Goal: Communication & Community: Share content

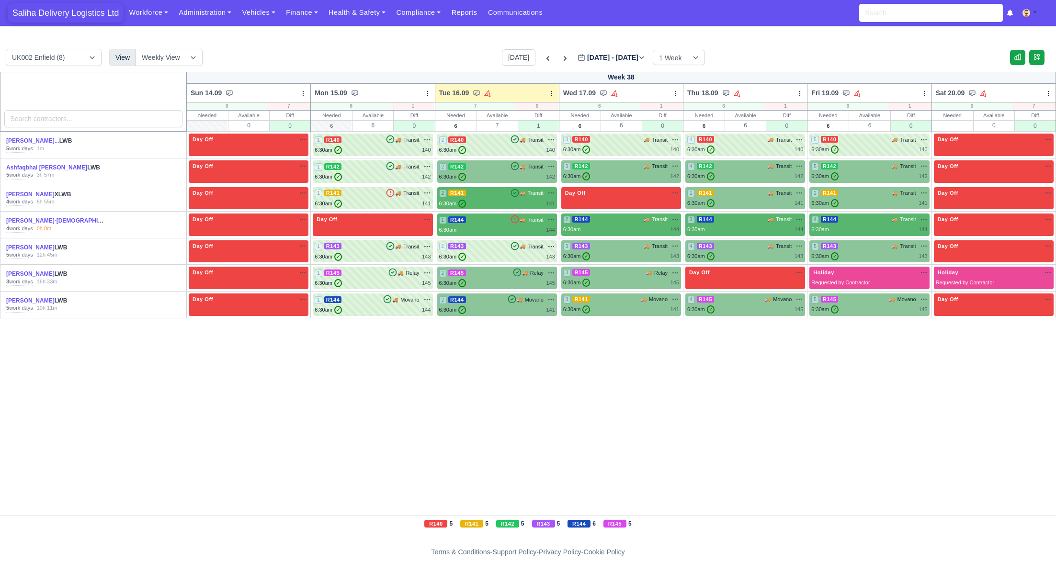
click at [82, 19] on span "Saliha Delivery Logistics Ltd" at bounding box center [66, 12] width 116 height 19
click at [321, 15] on link "Finance" at bounding box center [302, 12] width 43 height 19
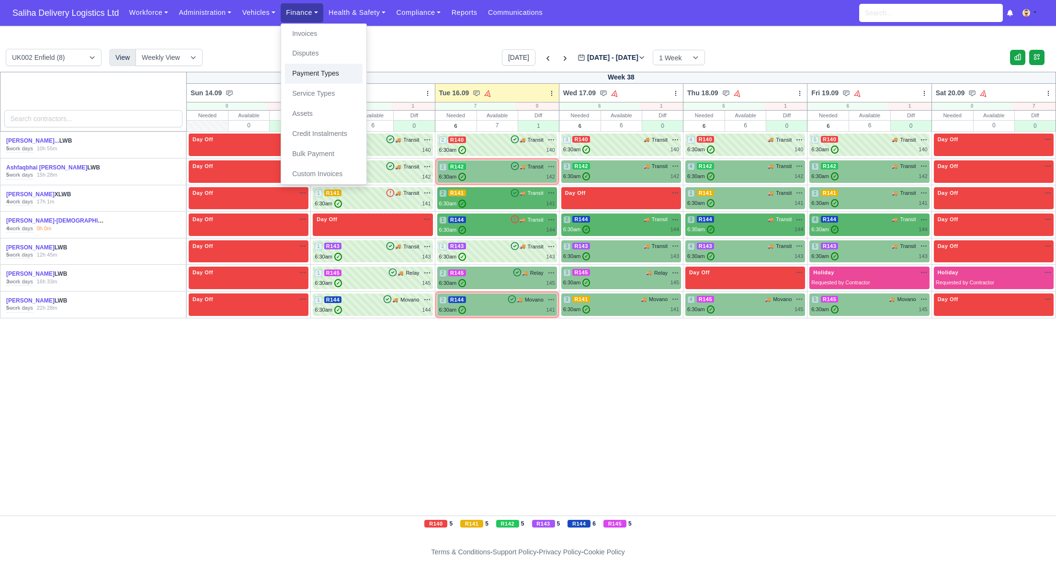
click at [311, 70] on link "Payment Types" at bounding box center [324, 74] width 78 height 20
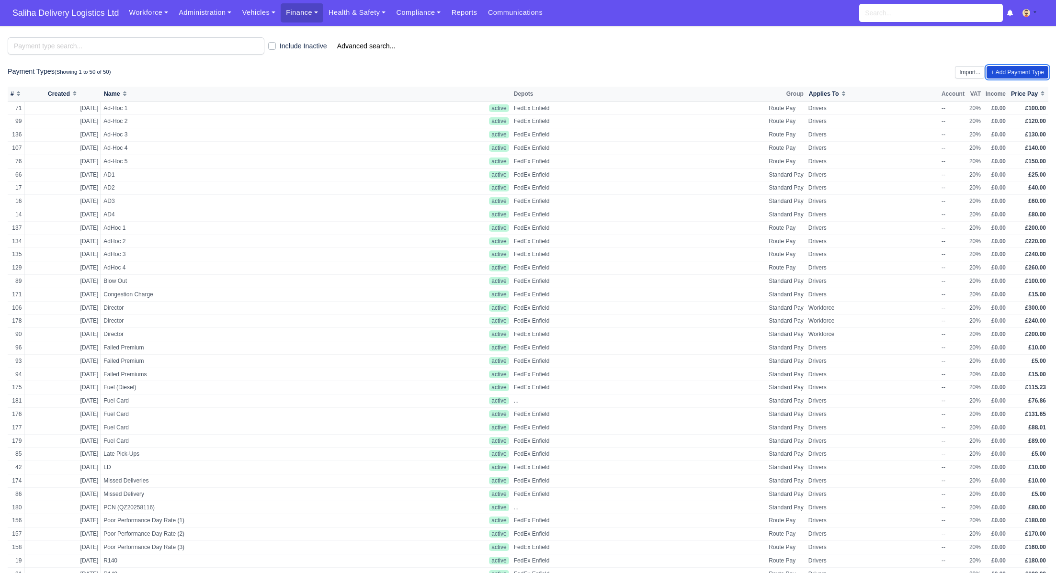
click at [1015, 74] on link "+ Add Payment Type" at bounding box center [1018, 72] width 62 height 12
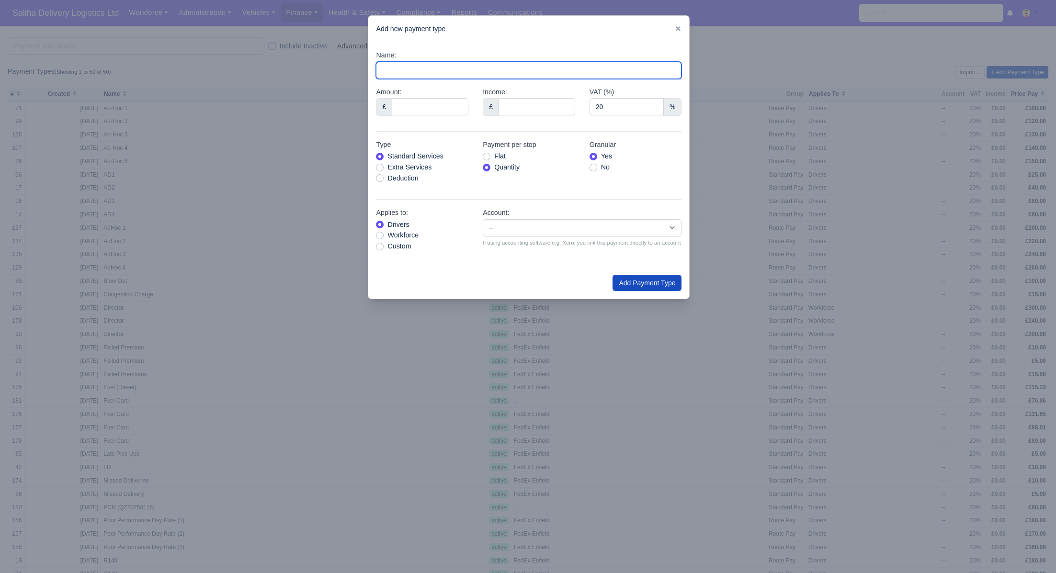
click at [421, 71] on input "Name:" at bounding box center [529, 70] width 306 height 17
type input "Fuel Card"
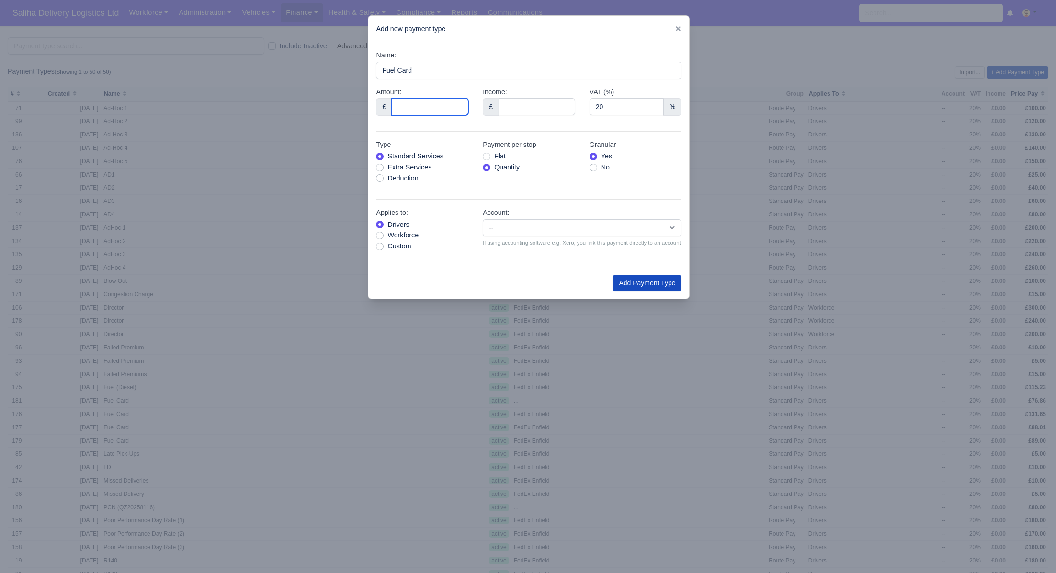
click at [427, 106] on input "Amount:" at bounding box center [430, 106] width 77 height 17
type input "81.00"
click at [387, 177] on label "Deduction" at bounding box center [402, 178] width 31 height 11
click at [381, 177] on input "Deduction" at bounding box center [380, 177] width 8 height 8
radio input "true"
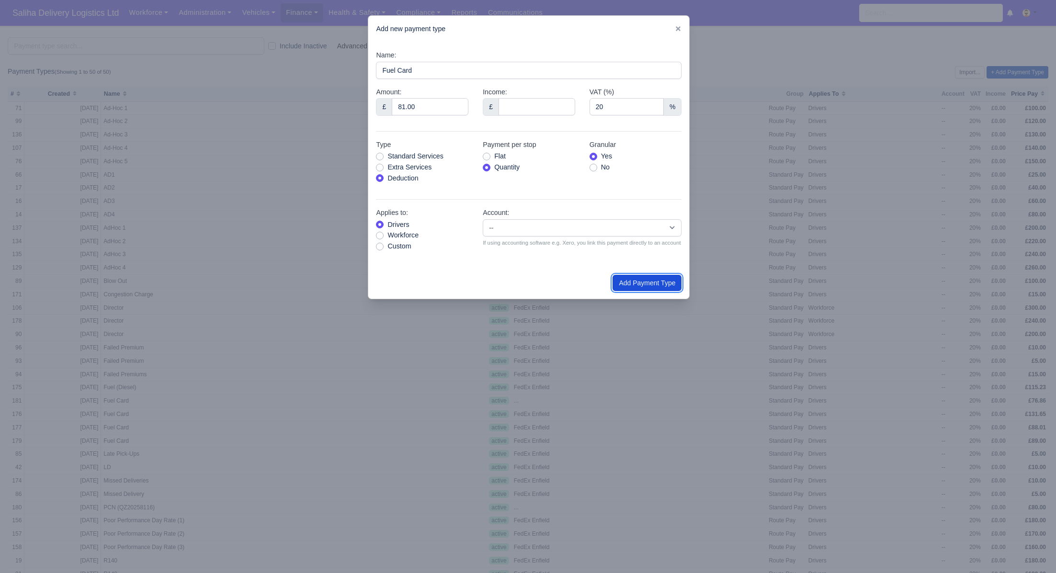
click at [638, 290] on button "Add Payment Type" at bounding box center [647, 283] width 69 height 16
type input "0"
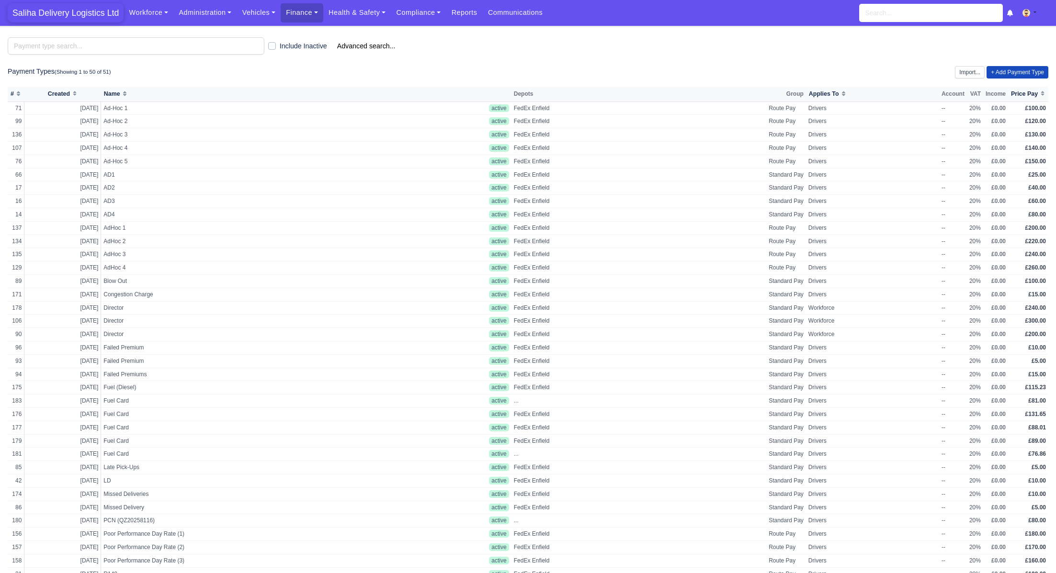
click at [91, 12] on span "Saliha Delivery Logistics Ltd" at bounding box center [66, 12] width 116 height 19
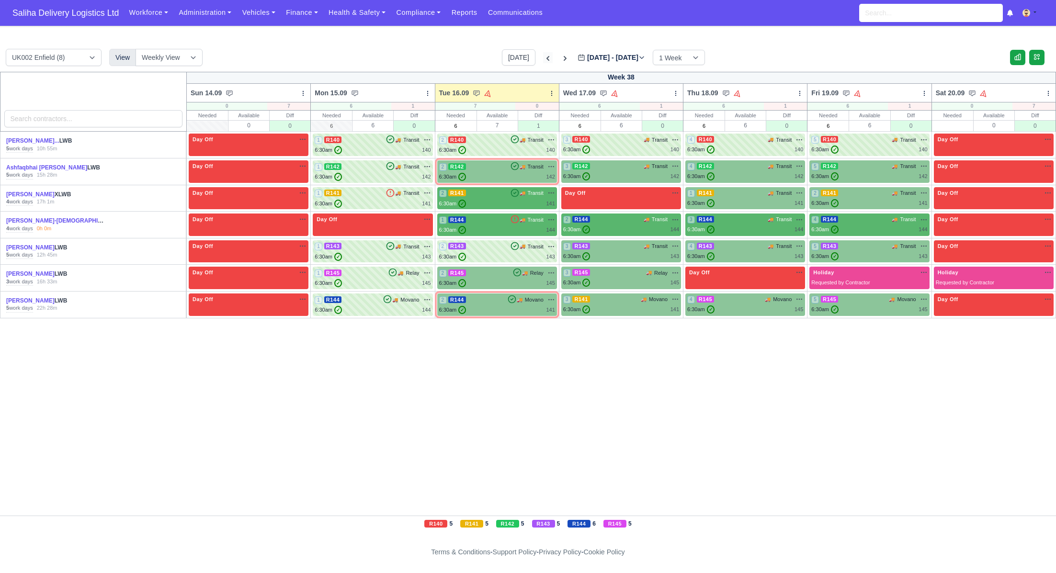
click at [547, 58] on icon at bounding box center [548, 58] width 3 height 5
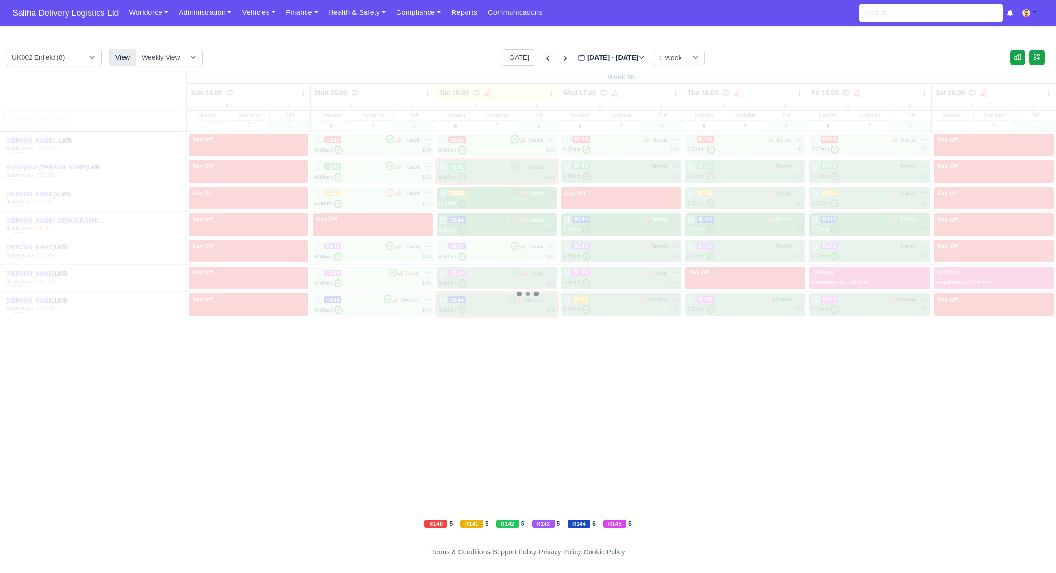
type input "2025-09-09"
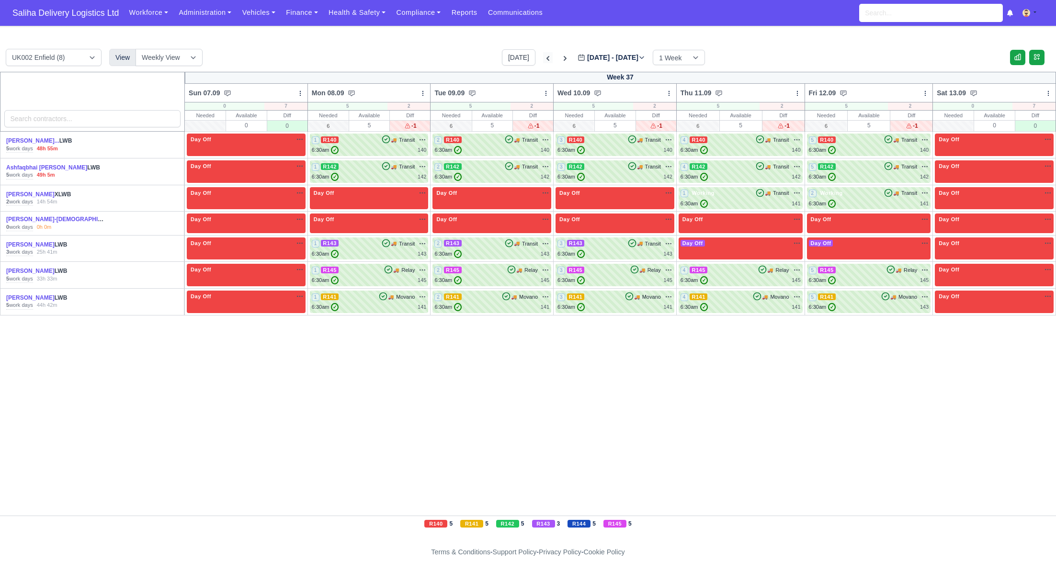
click at [547, 58] on icon at bounding box center [548, 58] width 3 height 5
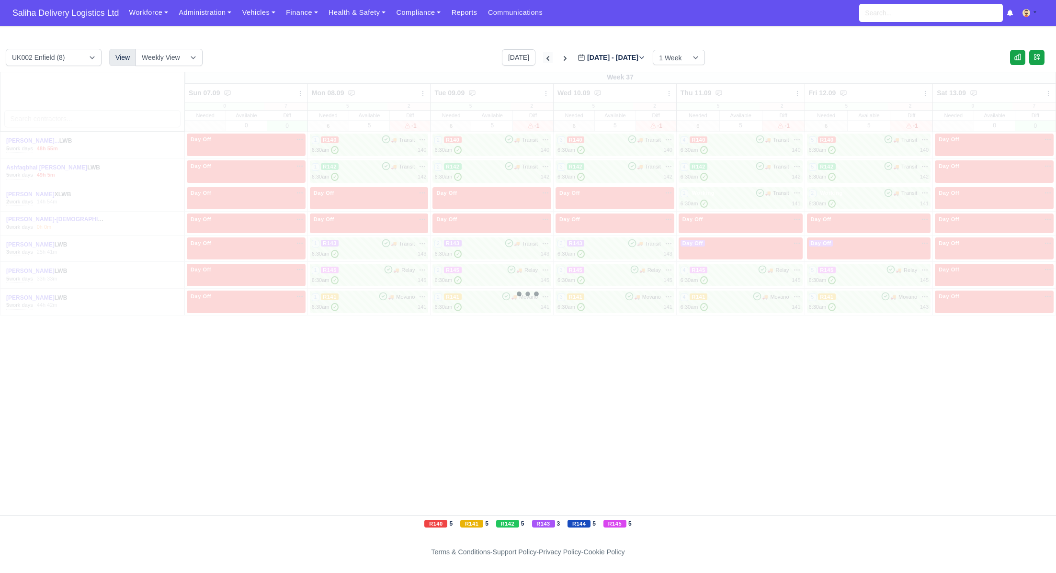
type input "2025-09-02"
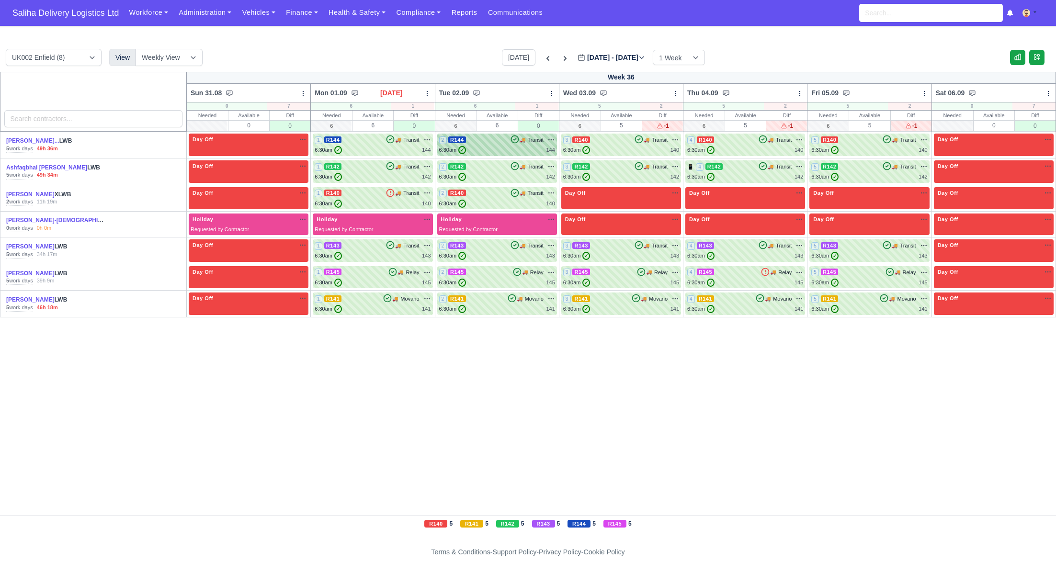
click at [513, 148] on div "6:30am ✓ 144" at bounding box center [497, 150] width 116 height 8
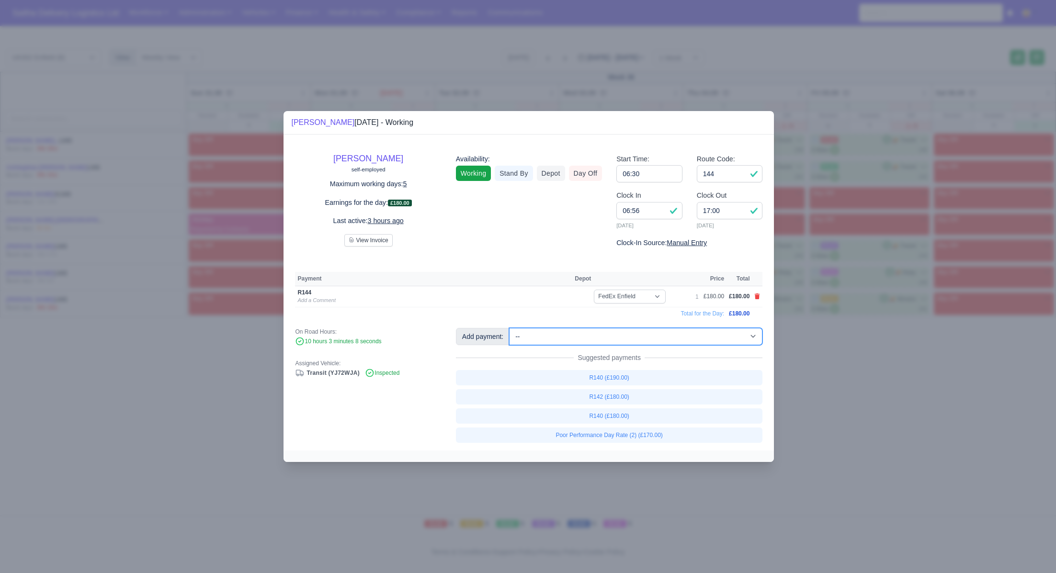
click at [555, 337] on select "-- Ad-Hoc 1 (AD-HO) Ad-Hoc 2 (AD-HO) Ad-Hoc 3 (AD-HO) Ad-Hoc 4 (AD-HO) Ad-Hoc 5…" at bounding box center [635, 336] width 253 height 17
click at [510, 328] on select "-- Ad-Hoc 1 (AD-HO) Ad-Hoc 2 (AD-HO) Ad-Hoc 3 (AD-HO) Ad-Hoc 4 (AD-HO) Ad-Hoc 5…" at bounding box center [635, 336] width 253 height 17
select select "1"
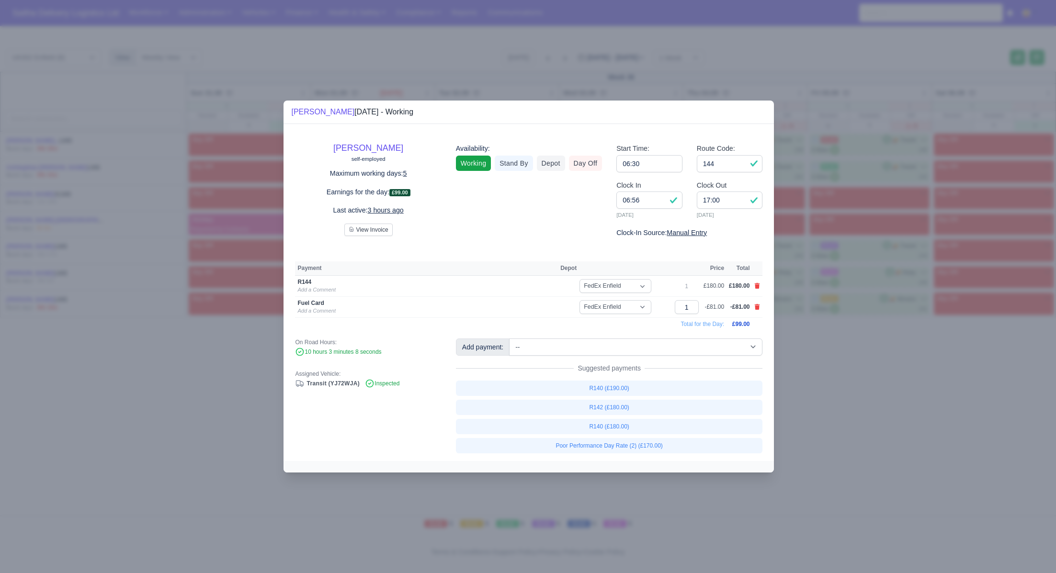
click at [886, 396] on div at bounding box center [528, 286] width 1056 height 573
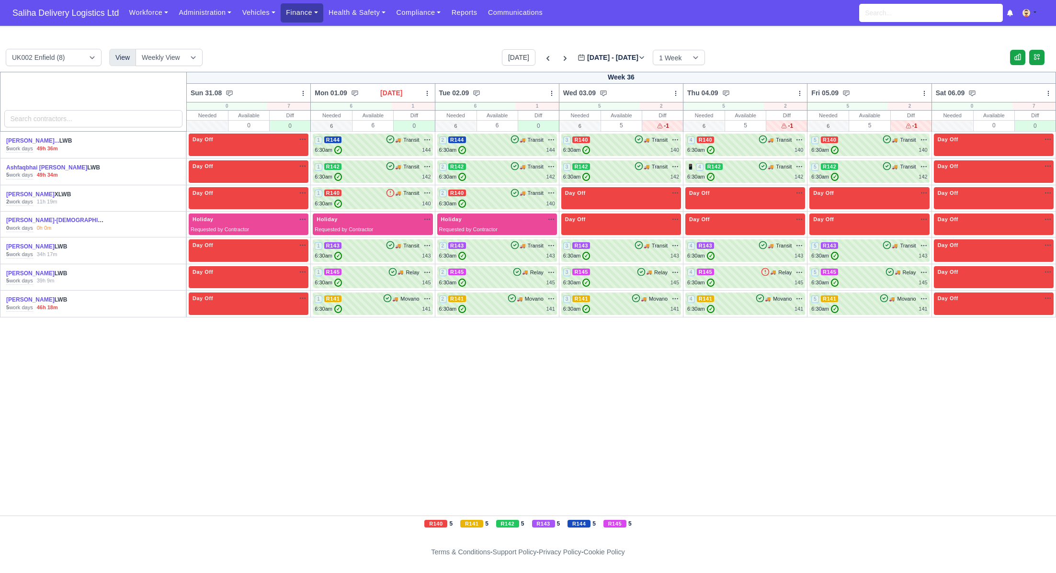
click at [308, 14] on link "Finance" at bounding box center [302, 12] width 43 height 19
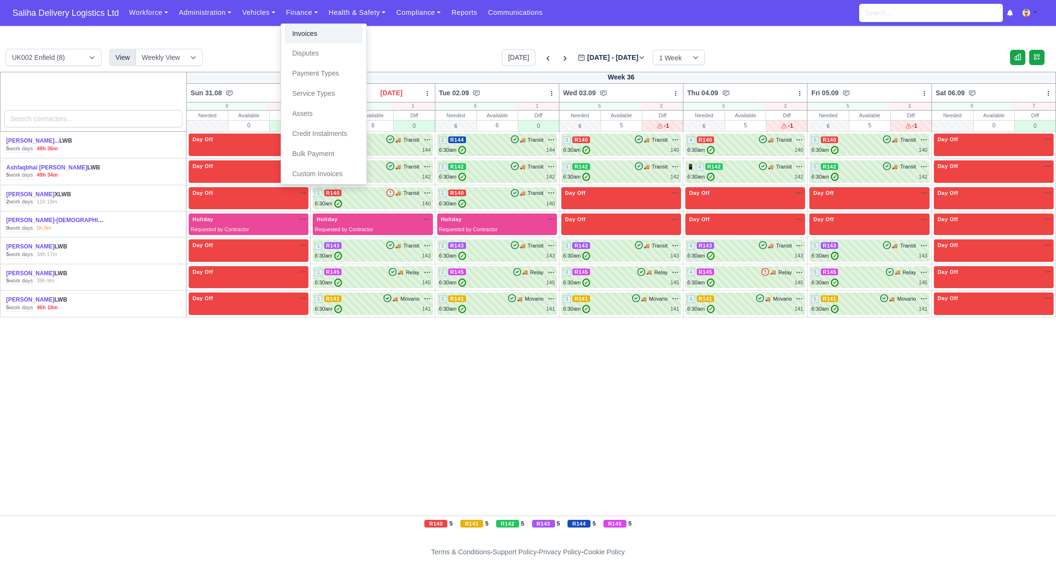
click at [320, 34] on link "Invoices" at bounding box center [324, 34] width 78 height 20
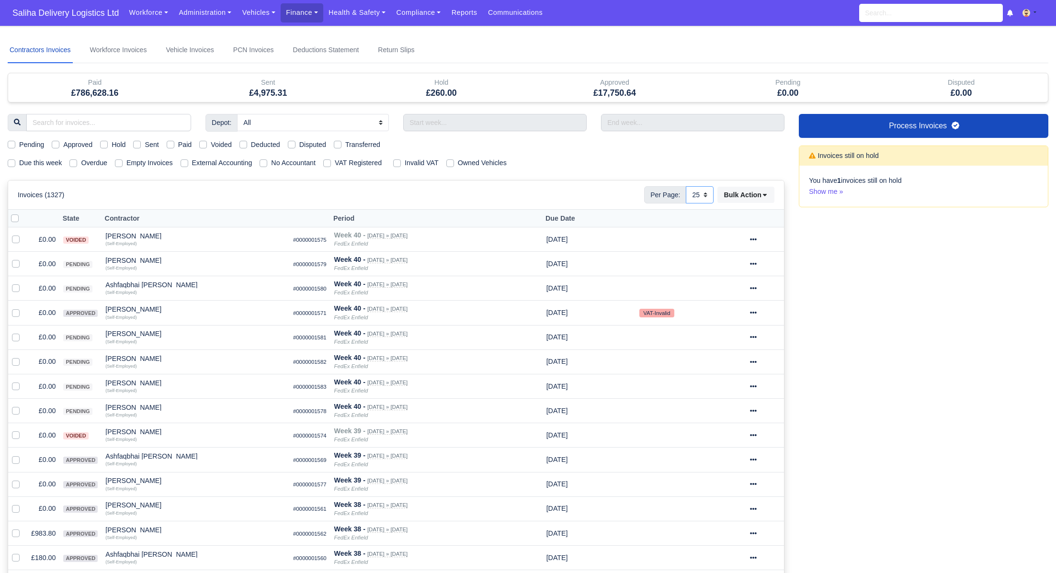
click at [706, 196] on select "10 25 50" at bounding box center [700, 194] width 28 height 17
select select "50"
click at [686, 186] on select "10 25 50" at bounding box center [700, 194] width 28 height 17
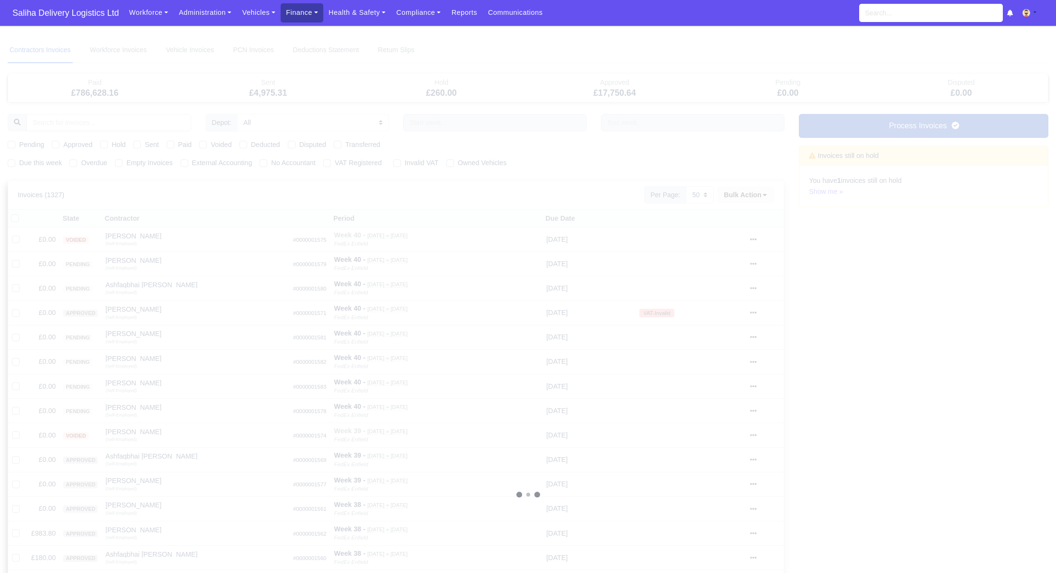
click at [308, 20] on link "Finance" at bounding box center [302, 12] width 43 height 19
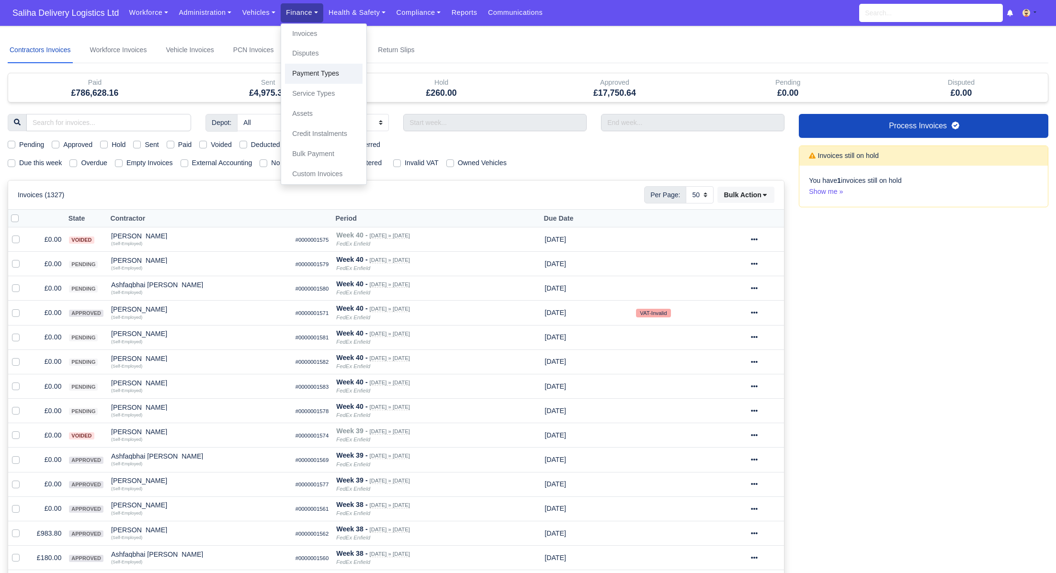
click at [323, 70] on link "Payment Types" at bounding box center [324, 74] width 78 height 20
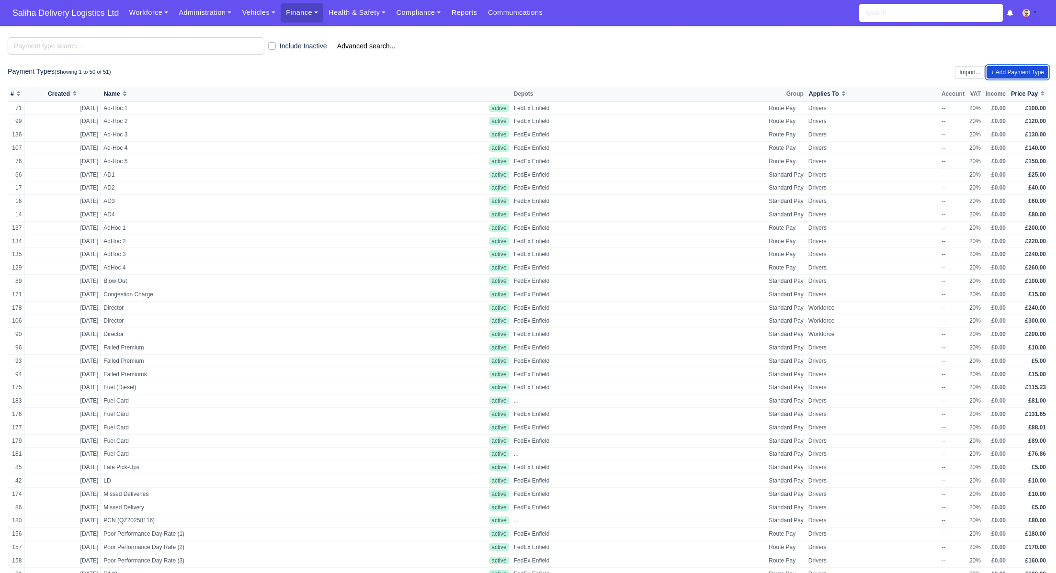
click at [1012, 76] on link "+ Add Payment Type" at bounding box center [1018, 72] width 62 height 12
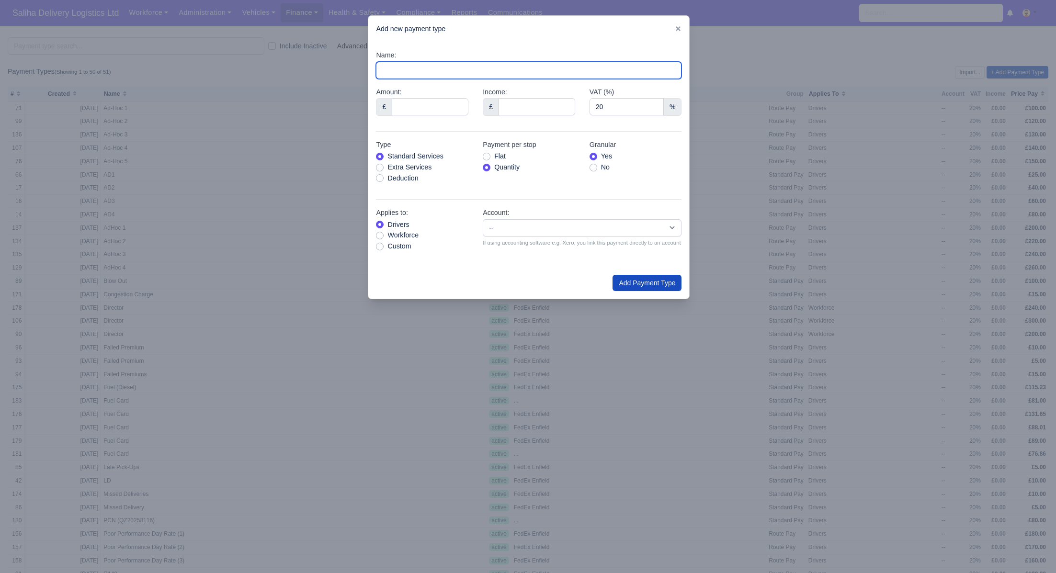
click at [423, 72] on input "Name:" at bounding box center [529, 70] width 306 height 17
type input "Fuel Card"
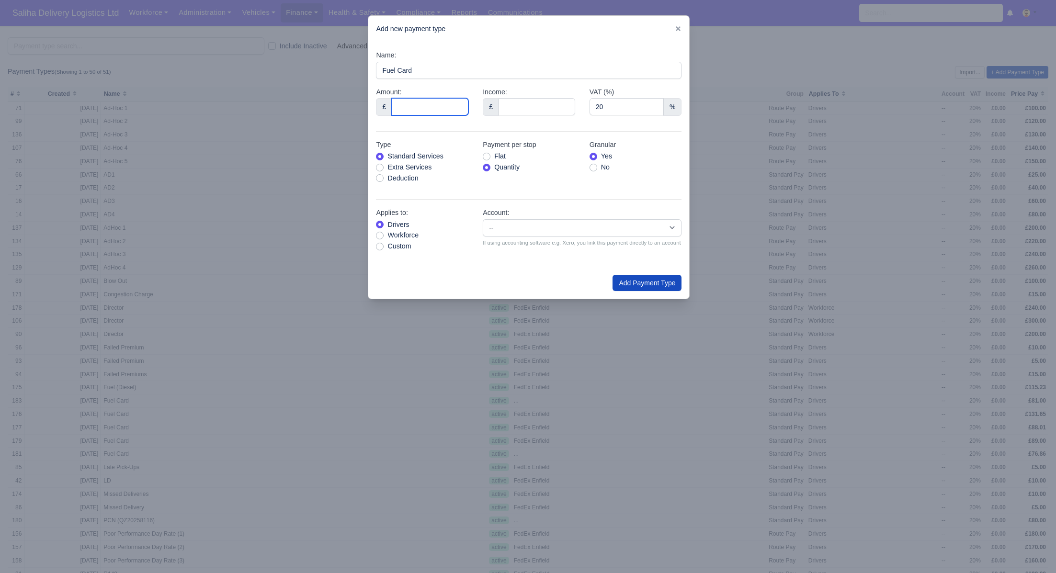
click at [421, 110] on input "Amount:" at bounding box center [430, 106] width 77 height 17
type input "85"
drag, startPoint x: 380, startPoint y: 178, endPoint x: 435, endPoint y: 206, distance: 61.9
click at [387, 179] on label "Deduction" at bounding box center [402, 178] width 31 height 11
click at [381, 179] on input "Deduction" at bounding box center [380, 177] width 8 height 8
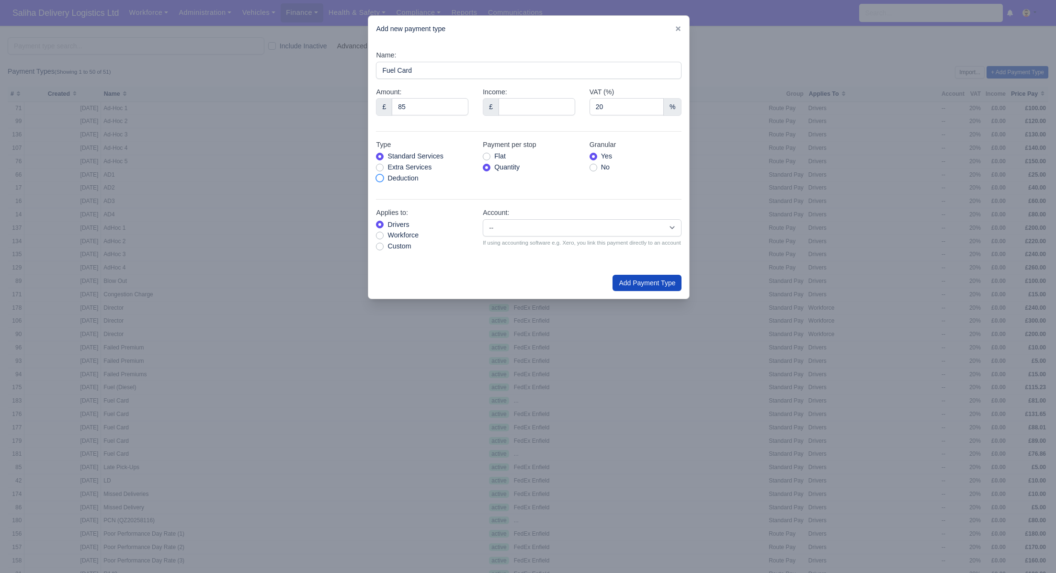
radio input "true"
click at [630, 290] on button "Add Payment Type" at bounding box center [647, 283] width 69 height 16
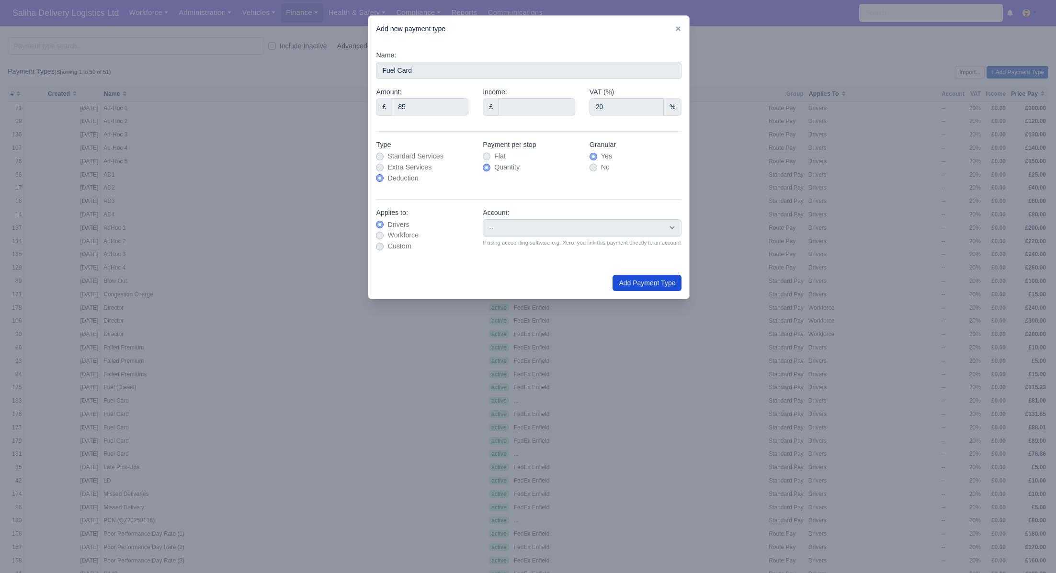
type input "0"
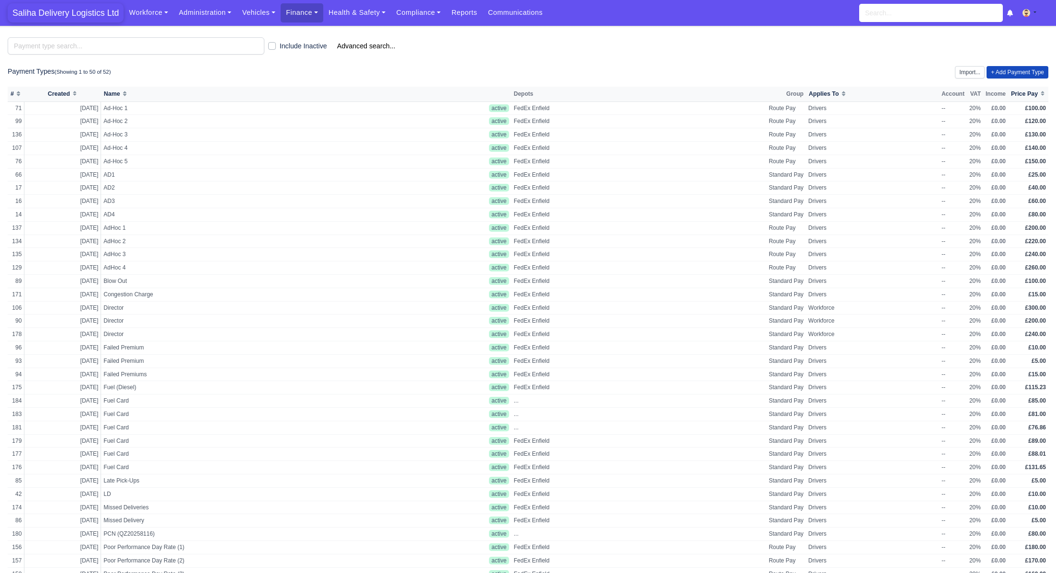
click at [88, 11] on span "Saliha Delivery Logistics Ltd" at bounding box center [66, 12] width 116 height 19
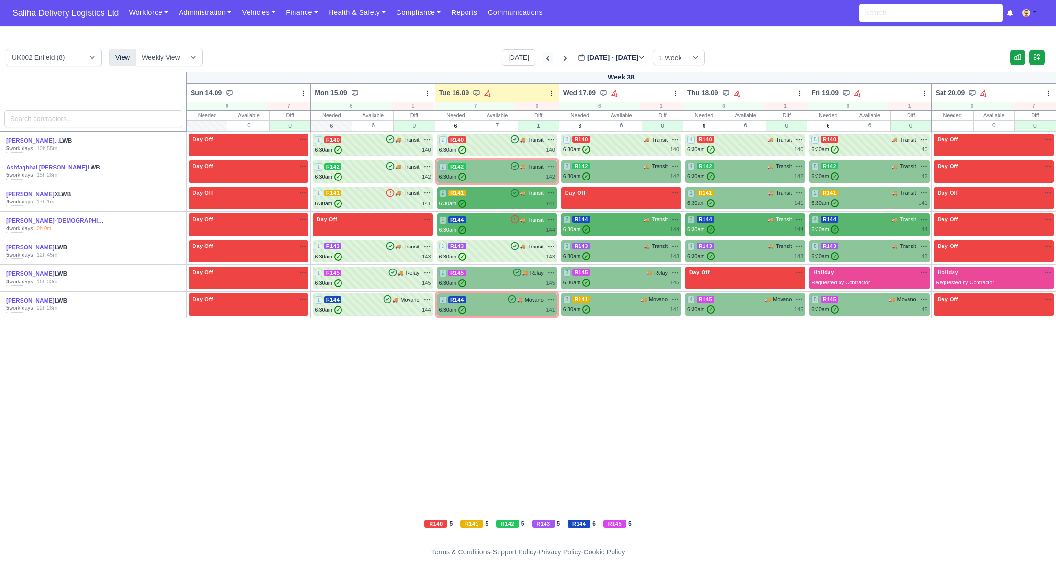
click at [543, 59] on icon at bounding box center [548, 59] width 10 height 10
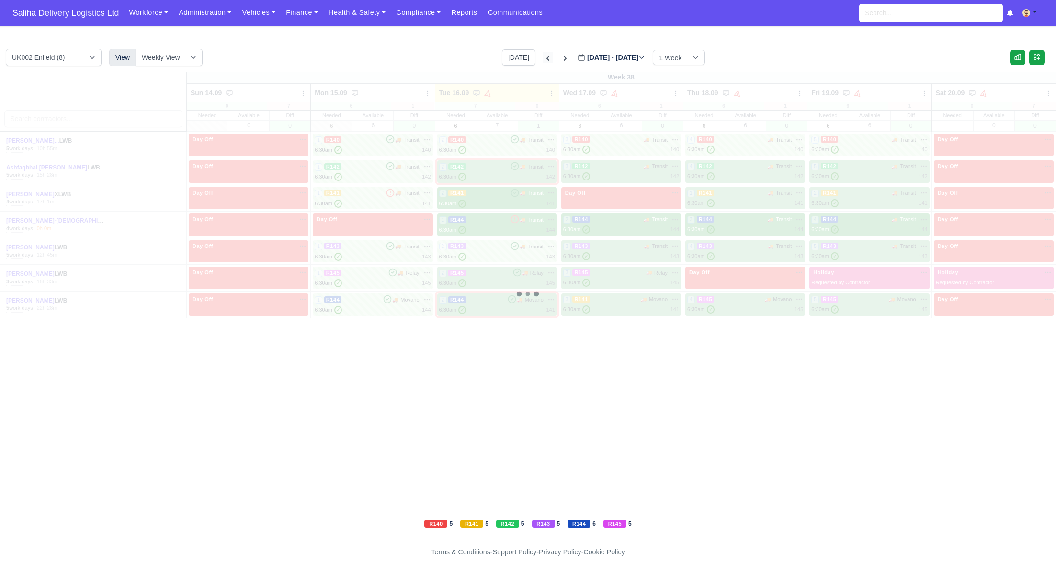
type input "2025-09-09"
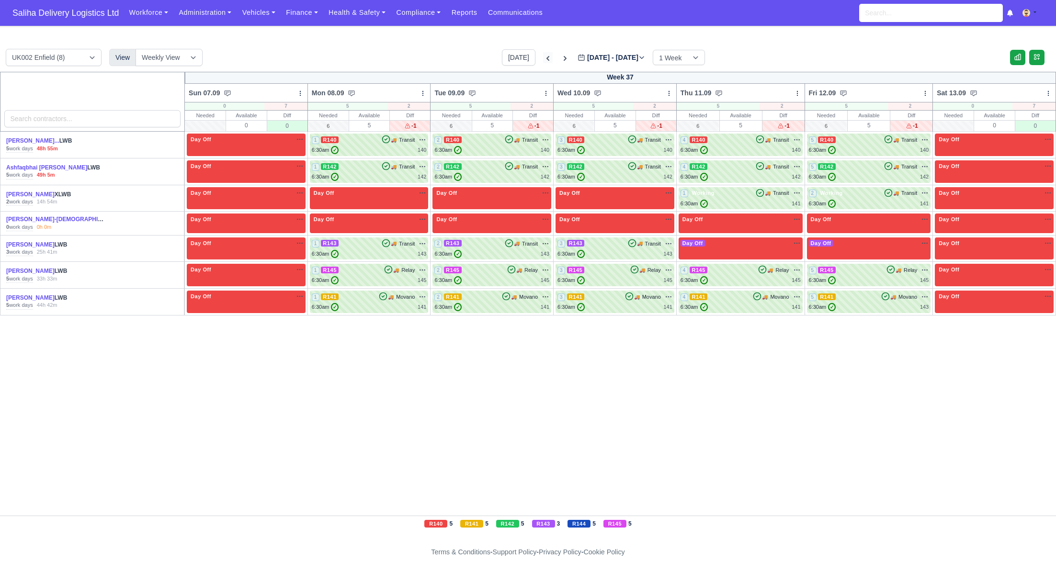
click at [543, 58] on icon at bounding box center [548, 59] width 10 height 10
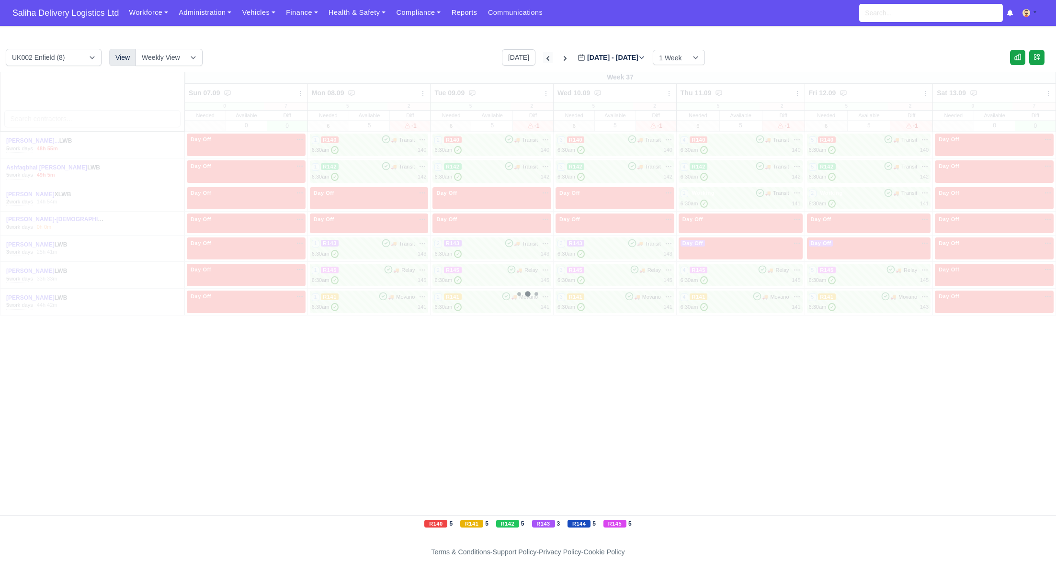
type input "2025-09-02"
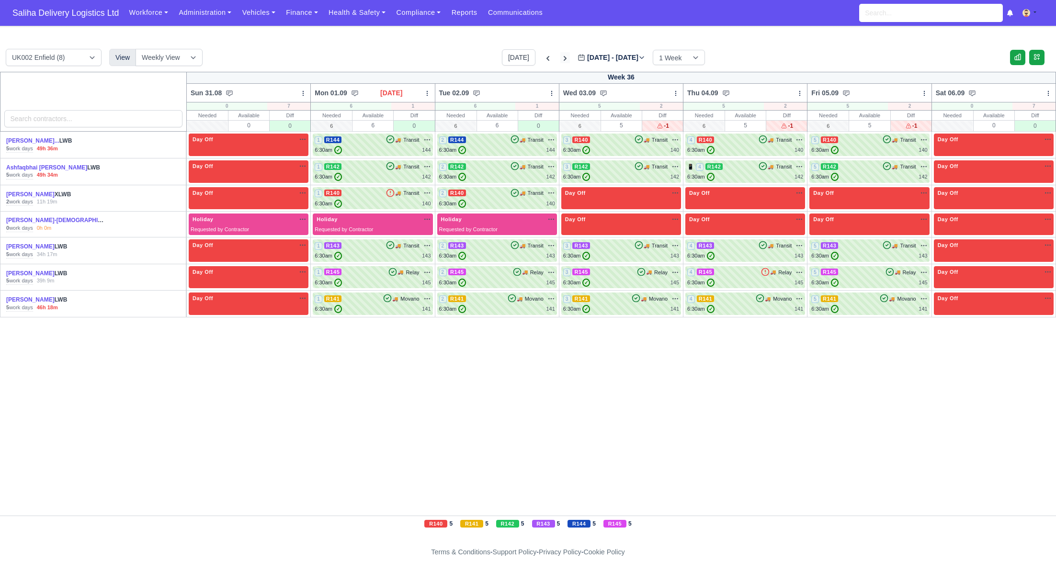
click at [560, 58] on icon at bounding box center [565, 59] width 10 height 10
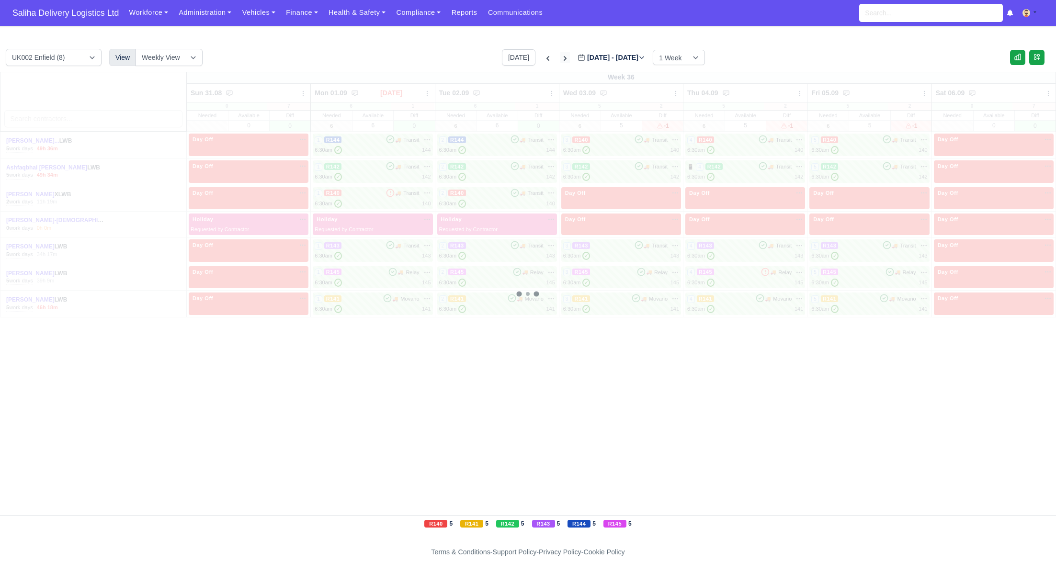
type input "2025-09-09"
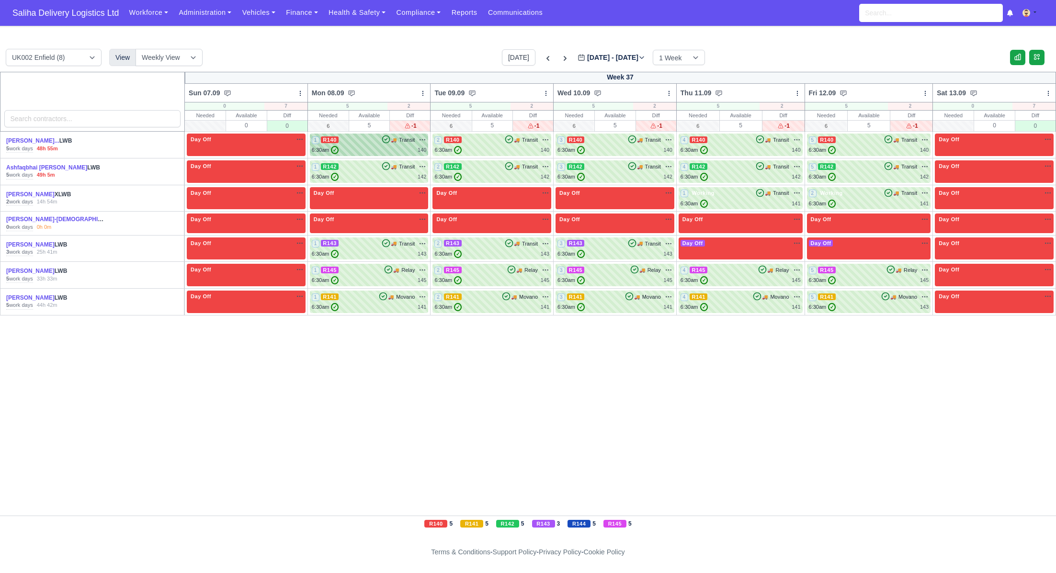
click at [363, 143] on div "1 R140 🚚 Transit" at bounding box center [369, 140] width 115 height 9
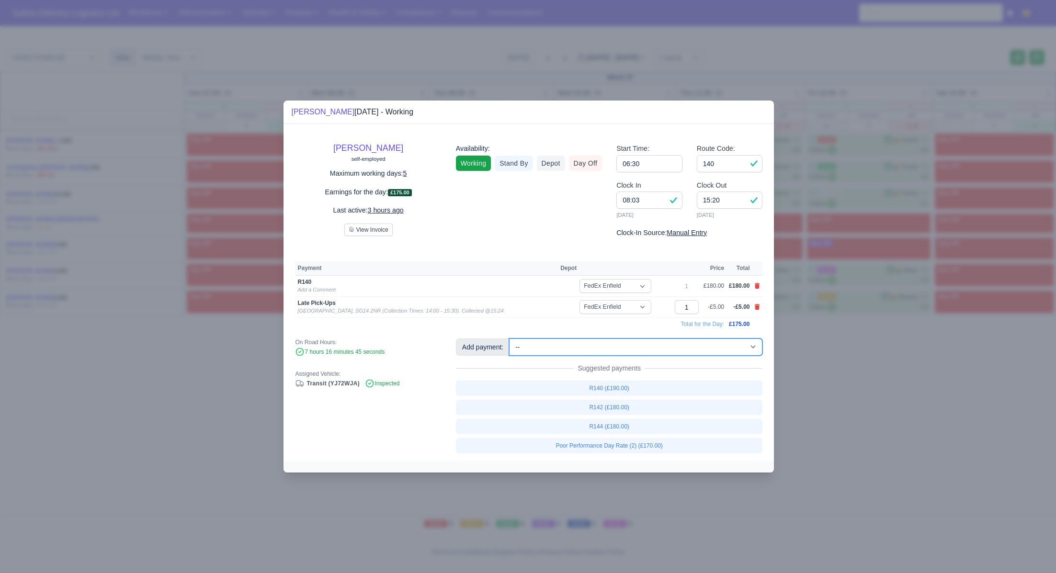
click at [577, 355] on select "-- Ad-Hoc 1 (AD-HO) Ad-Hoc 2 (AD-HO) Ad-Hoc 3 (AD-HO) Ad-Hoc 4 (AD-HO) Ad-Hoc 5…" at bounding box center [635, 347] width 253 height 17
click at [510, 339] on select "-- Ad-Hoc 1 (AD-HO) Ad-Hoc 2 (AD-HO) Ad-Hoc 3 (AD-HO) Ad-Hoc 4 (AD-HO) Ad-Hoc 5…" at bounding box center [635, 347] width 253 height 17
select select "1"
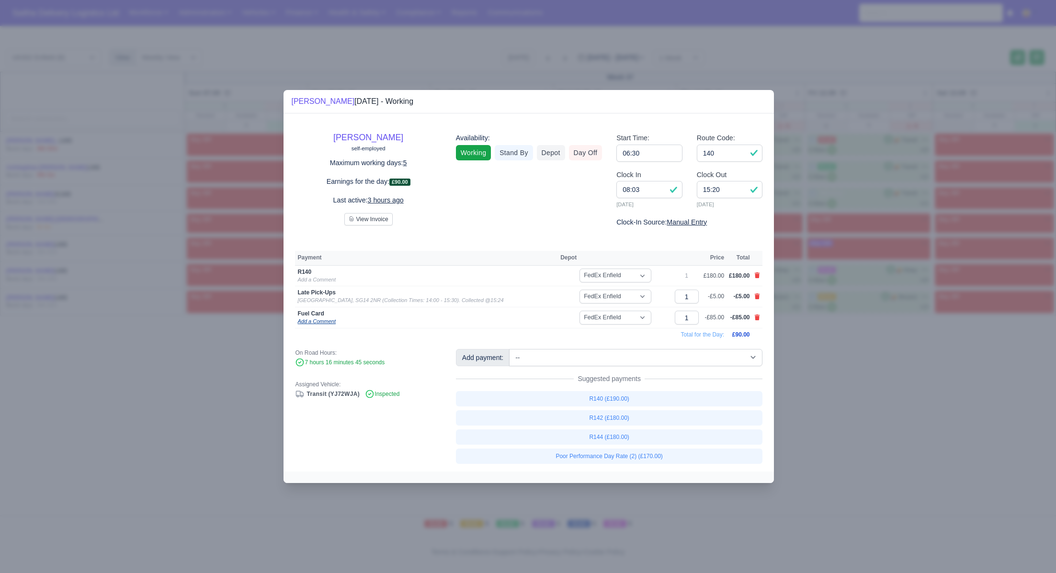
click at [323, 324] on link "Add a Comment" at bounding box center [316, 322] width 38 height 6
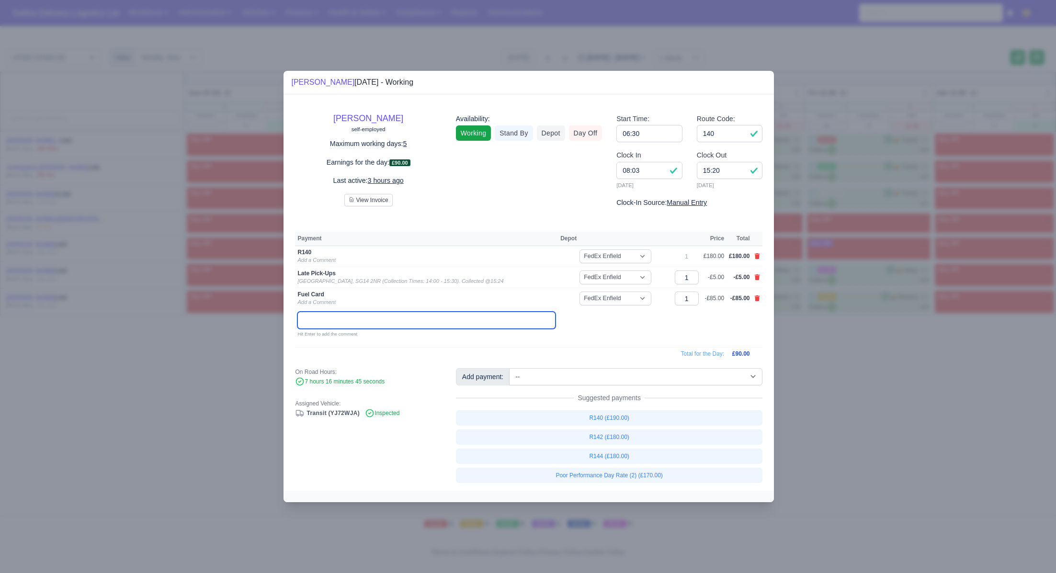
click at [323, 322] on input "text" at bounding box center [426, 320] width 258 height 17
type input "0"
type input "05/09/2025"
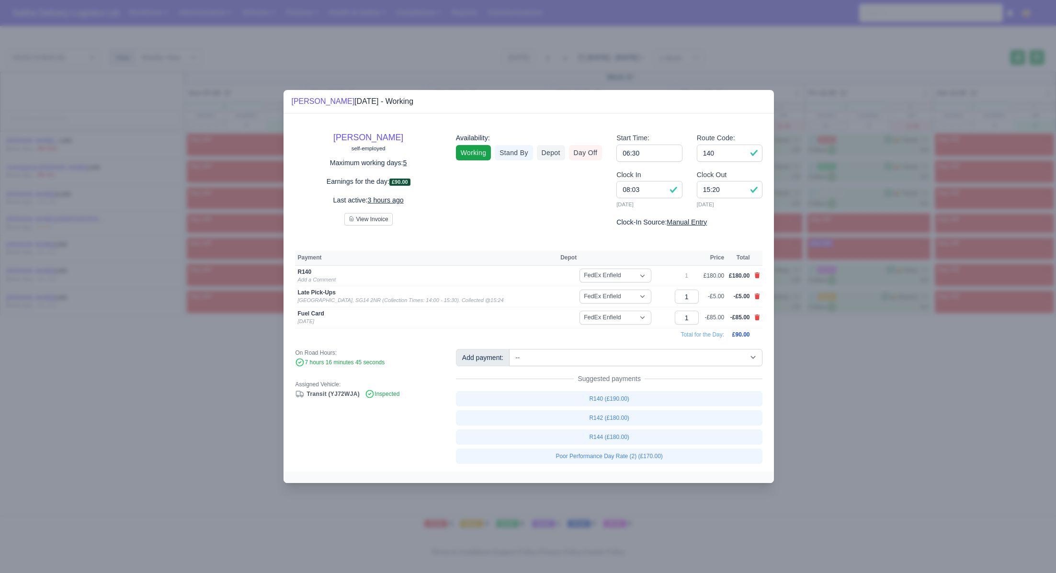
click at [874, 444] on div at bounding box center [528, 286] width 1056 height 573
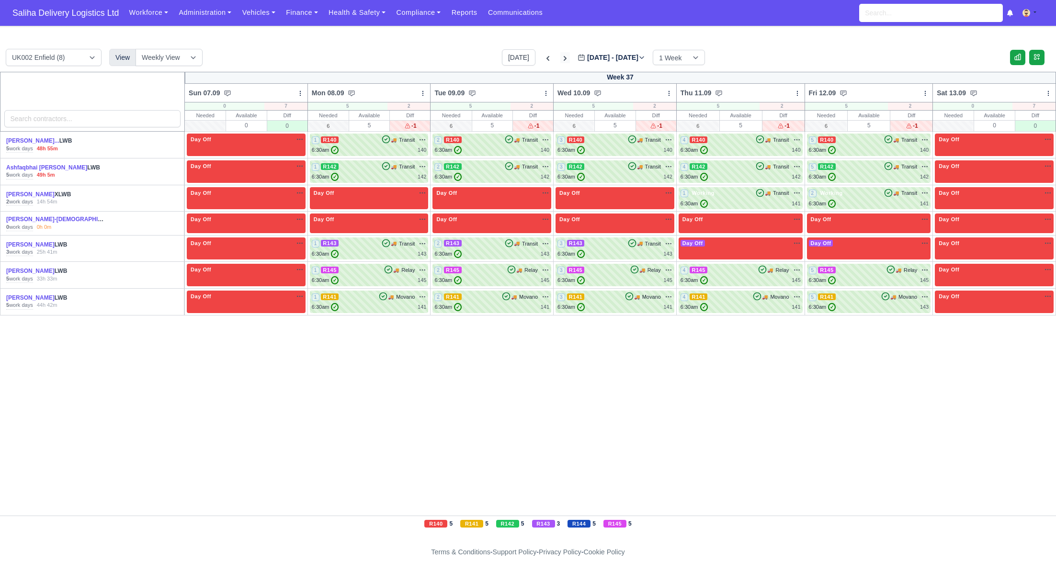
click at [560, 57] on icon at bounding box center [565, 59] width 10 height 10
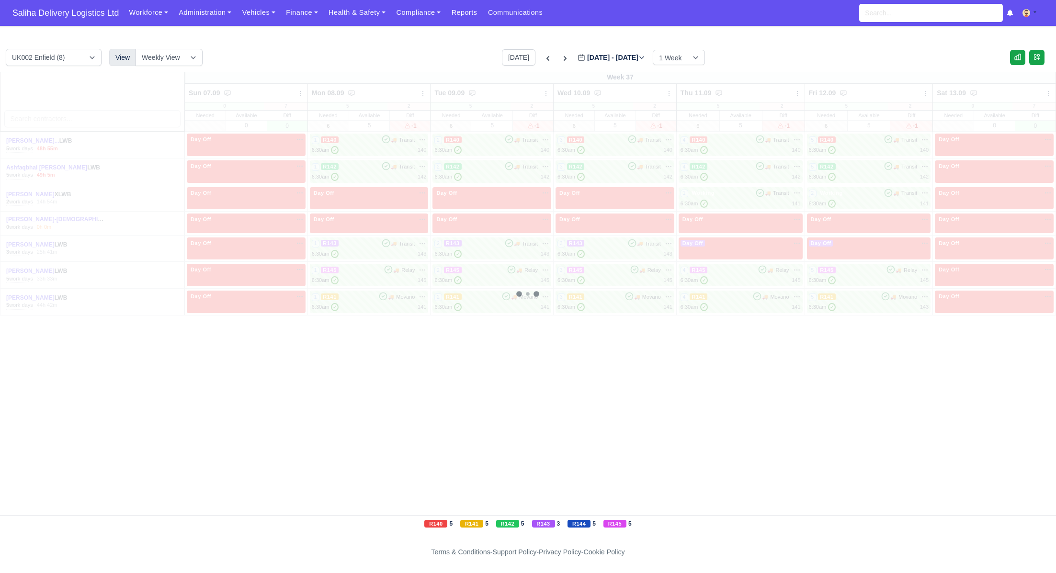
type input "2025-09-16"
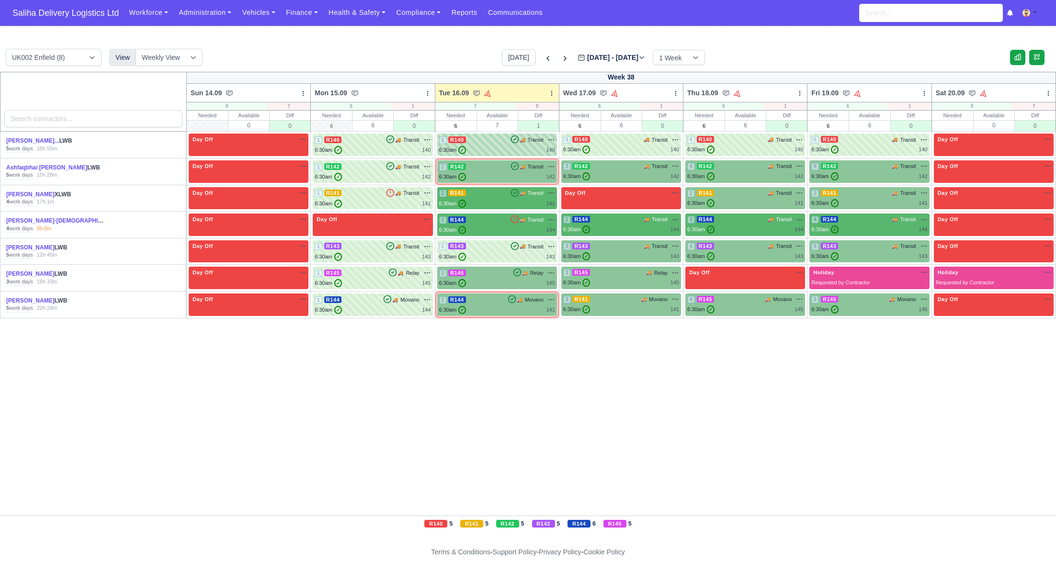
click at [490, 148] on div "6:30am ✓ 140" at bounding box center [497, 150] width 116 height 8
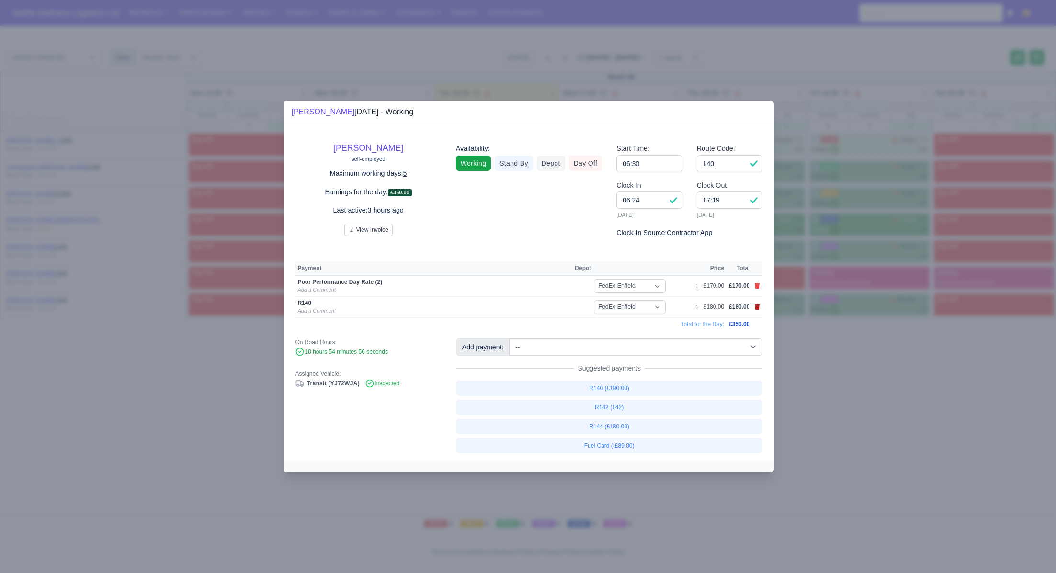
click at [758, 306] on icon at bounding box center [757, 307] width 5 height 6
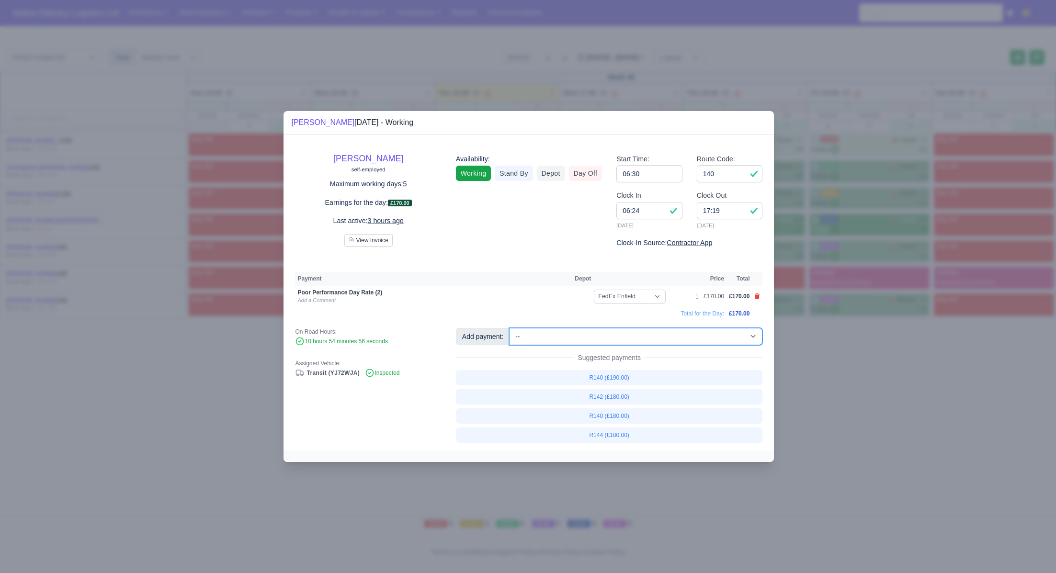
click at [538, 335] on select "-- Ad-Hoc 1 (AD-HO) Ad-Hoc 2 (AD-HO) Ad-Hoc 3 (AD-HO) Ad-Hoc 4 (AD-HO) Ad-Hoc 5…" at bounding box center [635, 336] width 253 height 17
click at [510, 328] on select "-- Ad-Hoc 1 (AD-HO) Ad-Hoc 2 (AD-HO) Ad-Hoc 3 (AD-HO) Ad-Hoc 4 (AD-HO) Ad-Hoc 5…" at bounding box center [635, 336] width 253 height 17
select select "1"
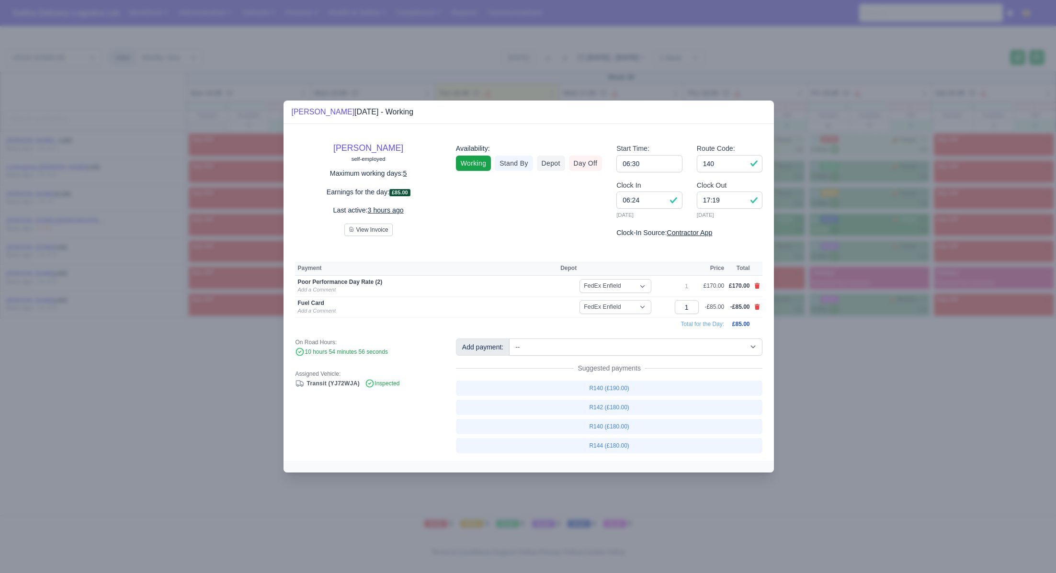
drag, startPoint x: 821, startPoint y: 384, endPoint x: 826, endPoint y: 383, distance: 4.9
click at [821, 384] on div at bounding box center [528, 286] width 1056 height 573
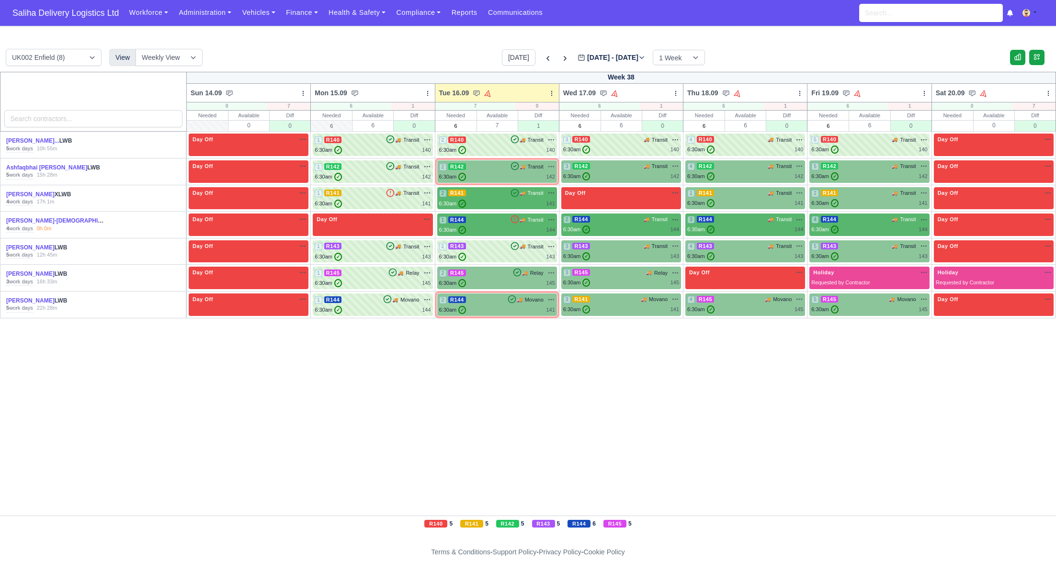
click at [111, 171] on div "Ashfaqbhai Vahora LWB 5 work days 15h 28m" at bounding box center [93, 172] width 174 height 16
click at [504, 152] on div "6:30am ✓ 140" at bounding box center [497, 150] width 116 height 8
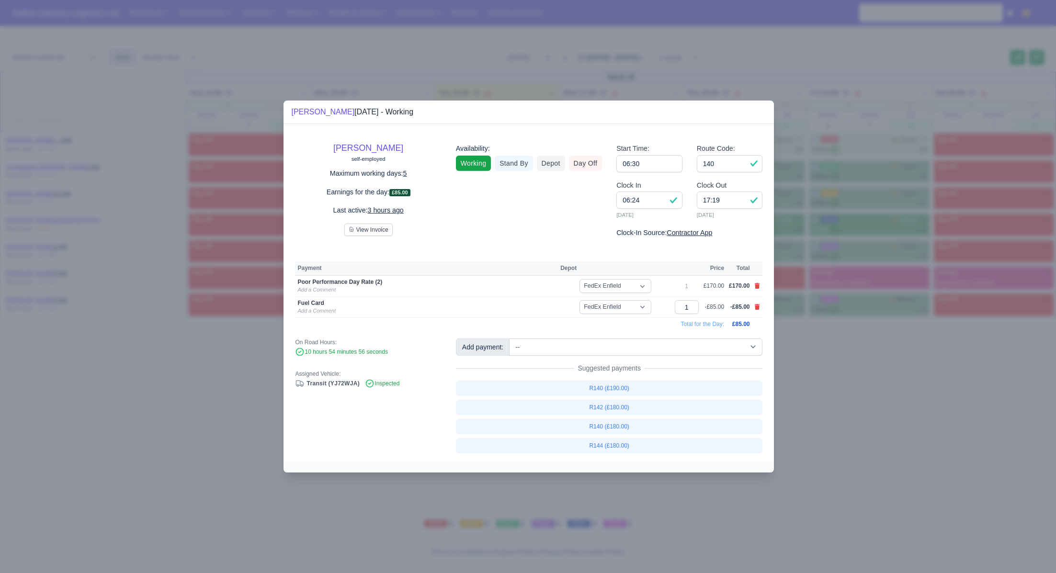
click at [877, 412] on div at bounding box center [528, 286] width 1056 height 573
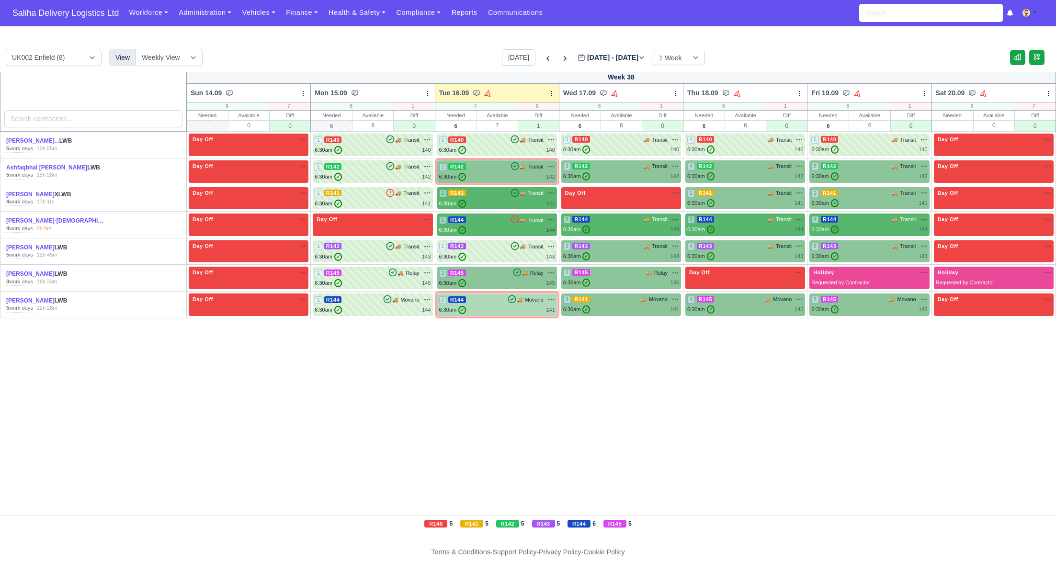
click at [501, 313] on div "6:30am ✓ 141" at bounding box center [497, 310] width 116 height 8
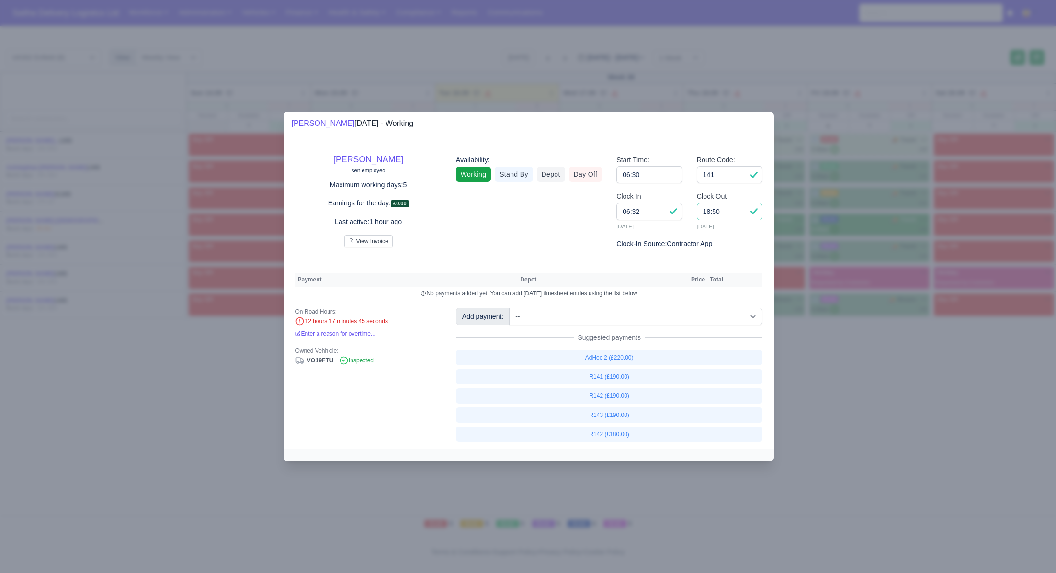
drag, startPoint x: 733, startPoint y: 212, endPoint x: 690, endPoint y: 212, distance: 42.6
click at [690, 212] on div "Clock Out 18:50 16/09/2025" at bounding box center [730, 214] width 80 height 47
type input "17:30"
click at [725, 180] on input "141" at bounding box center [730, 174] width 66 height 17
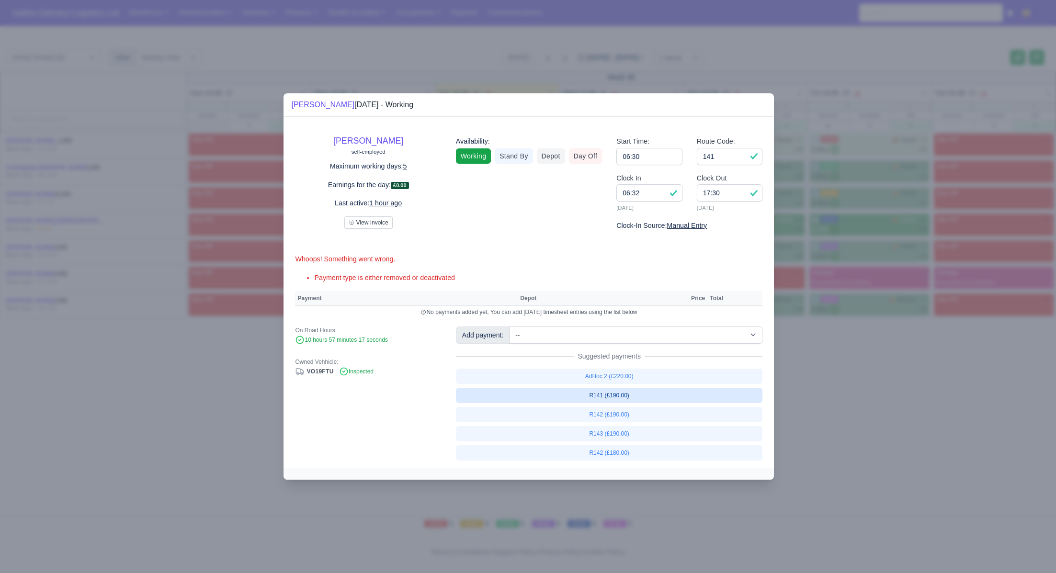
click at [615, 398] on link "R141 (£190.00)" at bounding box center [609, 395] width 307 height 15
select select "1"
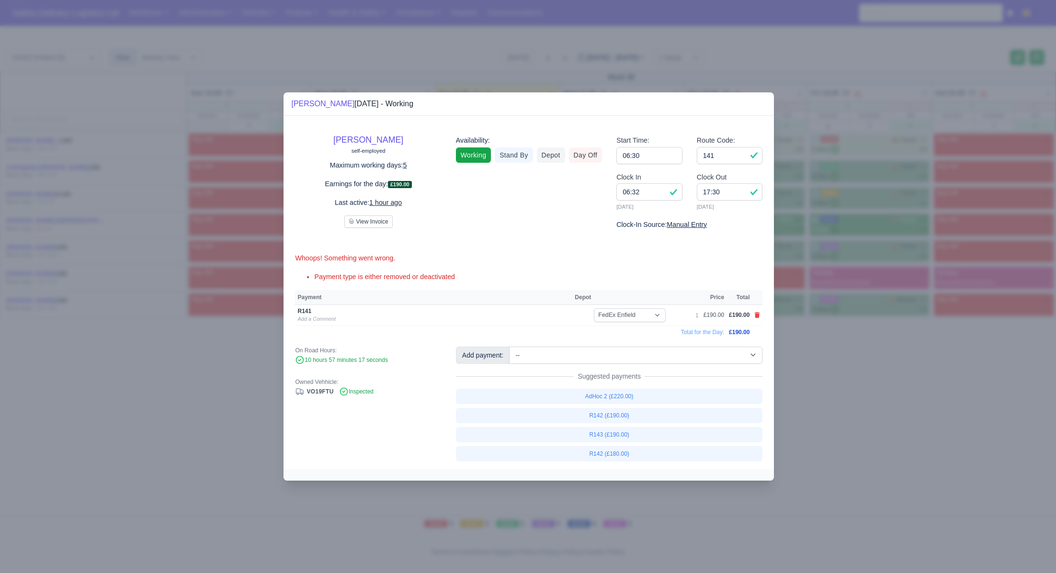
click at [913, 415] on div at bounding box center [528, 286] width 1056 height 573
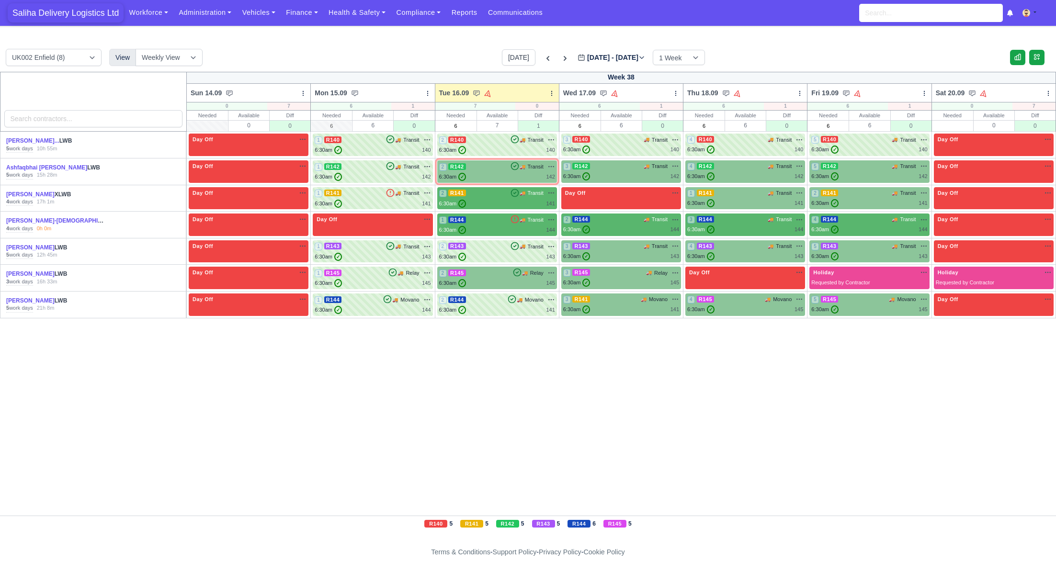
drag, startPoint x: 66, startPoint y: 18, endPoint x: 70, endPoint y: 19, distance: 4.9
click at [66, 18] on span "Saliha Delivery Logistics Ltd" at bounding box center [66, 12] width 116 height 19
click at [492, 226] on div "6:30am ✓ 144" at bounding box center [497, 230] width 116 height 8
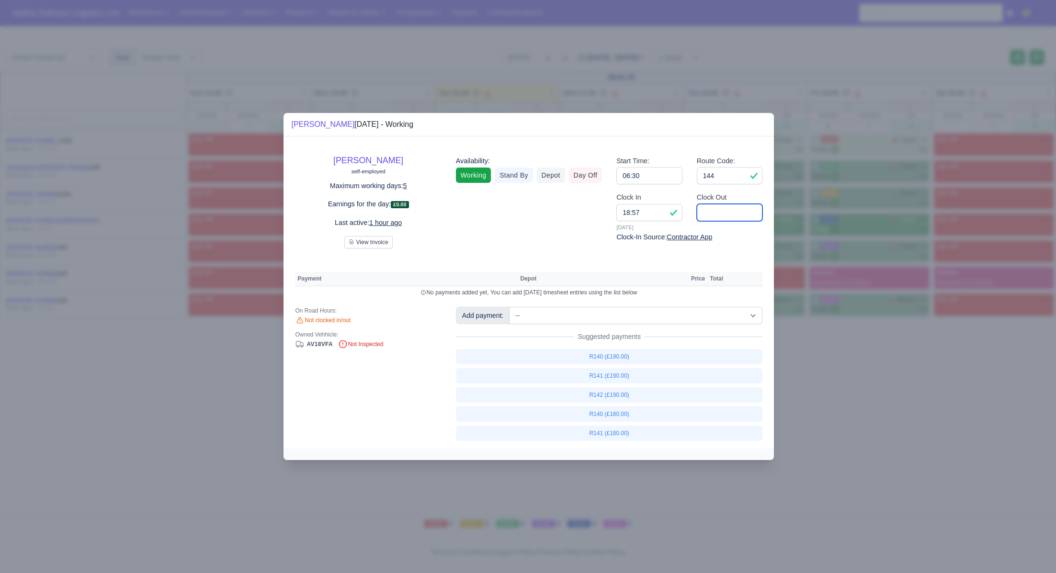
click at [736, 213] on input "Clock Out" at bounding box center [730, 212] width 66 height 17
type input "17:00"
click at [616, 314] on select "-- Ad-Hoc 1 (AD-HO) Ad-Hoc 2 (AD-HO) Ad-Hoc 3 (AD-HO) Ad-Hoc 4 (AD-HO) Ad-Hoc 5…" at bounding box center [635, 315] width 253 height 17
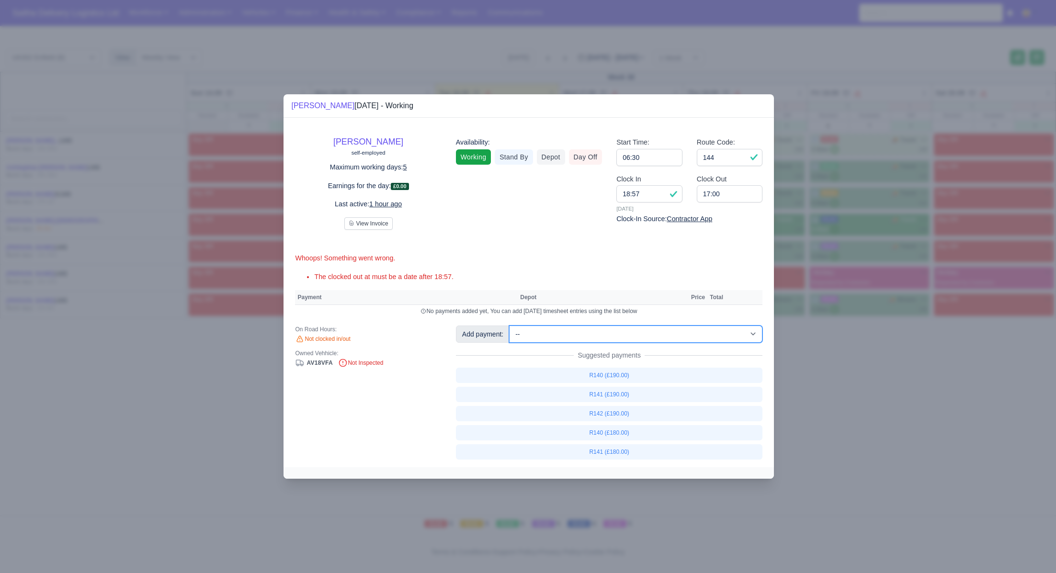
click at [510, 326] on select "-- Ad-Hoc 1 (AD-HO) Ad-Hoc 2 (AD-HO) Ad-Hoc 3 (AD-HO) Ad-Hoc 4 (AD-HO) Ad-Hoc 5…" at bounding box center [635, 334] width 253 height 17
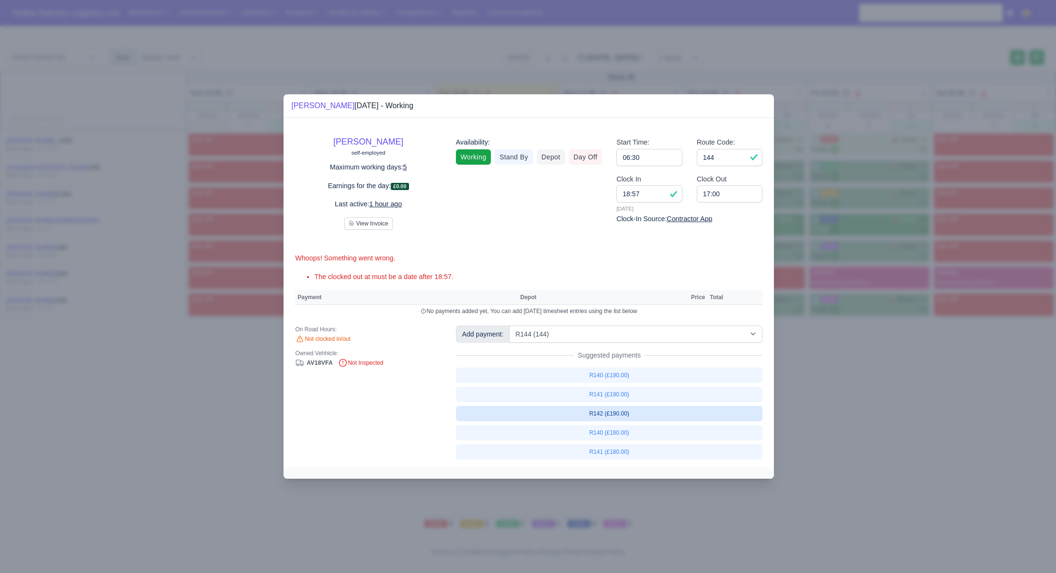
select select "1"
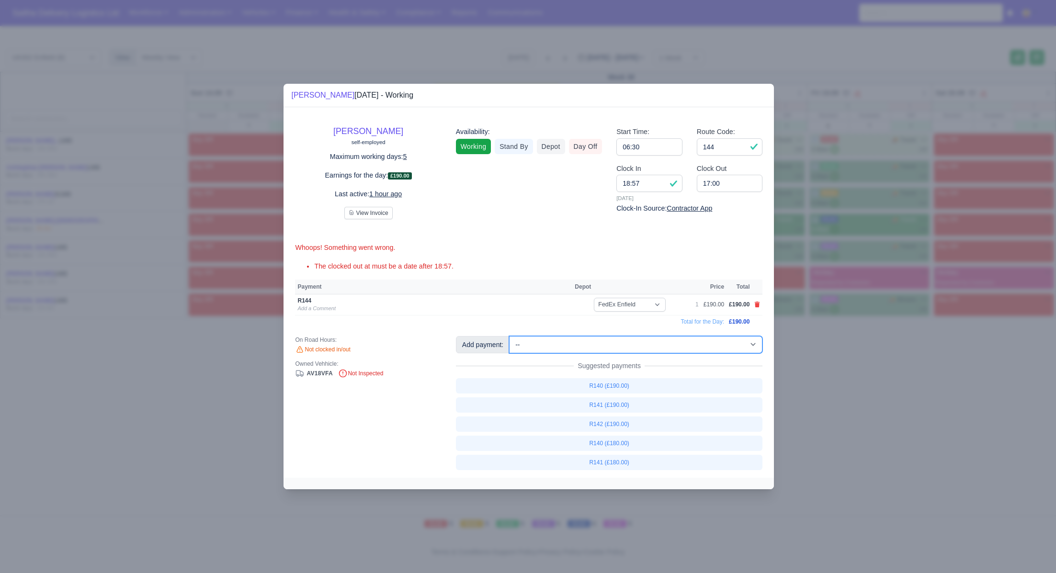
click at [651, 340] on select "-- Ad-Hoc 1 (AD-HO) Ad-Hoc 2 (AD-HO) Ad-Hoc 3 (AD-HO) Ad-Hoc 4 (AD-HO) Ad-Hoc 5…" at bounding box center [635, 344] width 253 height 17
select select "40"
click at [510, 336] on select "-- Ad-Hoc 1 (AD-HO) Ad-Hoc 2 (AD-HO) Ad-Hoc 3 (AD-HO) Ad-Hoc 4 (AD-HO) Ad-Hoc 5…" at bounding box center [635, 344] width 253 height 17
select select
click at [661, 349] on select "-- Ad-Hoc 1 (AD-HO) Ad-Hoc 2 (AD-HO) Ad-Hoc 3 (AD-HO) Ad-Hoc 4 (AD-HO) Ad-Hoc 5…" at bounding box center [635, 344] width 253 height 17
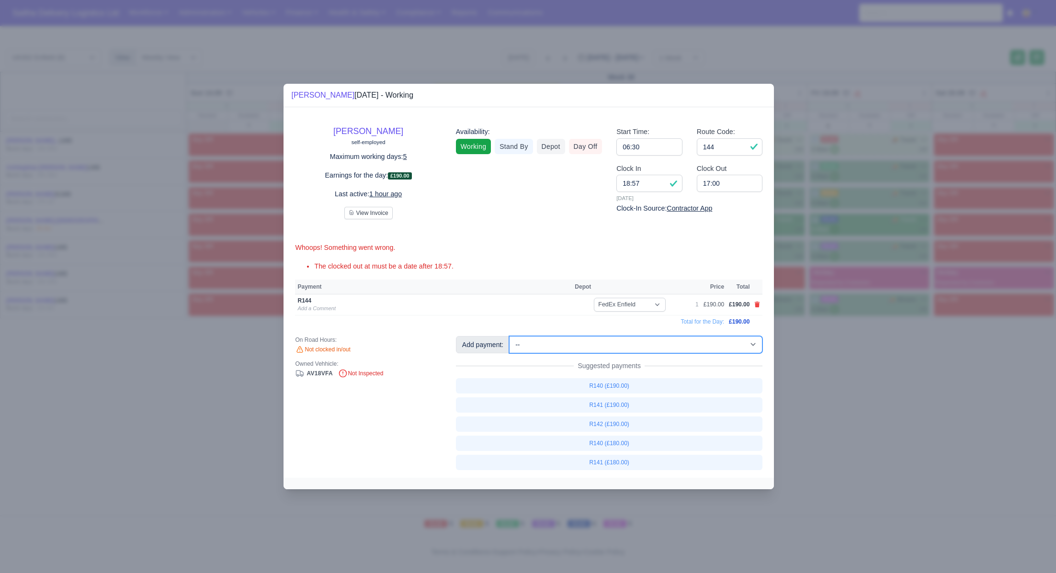
click at [510, 336] on select "-- Ad-Hoc 1 (AD-HO) Ad-Hoc 2 (AD-HO) Ad-Hoc 3 (AD-HO) Ad-Hoc 4 (AD-HO) Ad-Hoc 5…" at bounding box center [635, 344] width 253 height 17
select select "1"
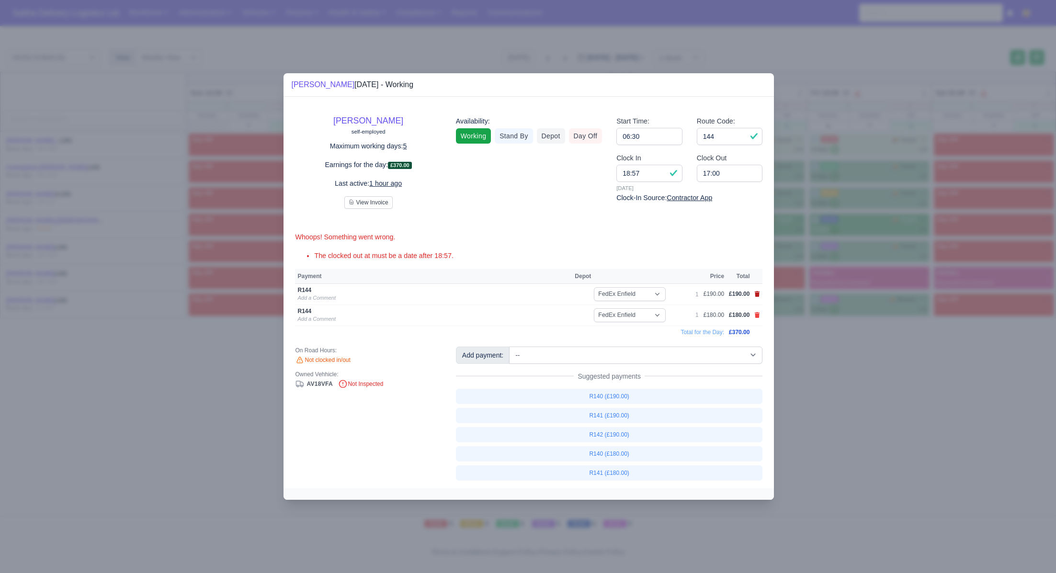
click at [756, 296] on icon at bounding box center [757, 294] width 5 height 6
select select
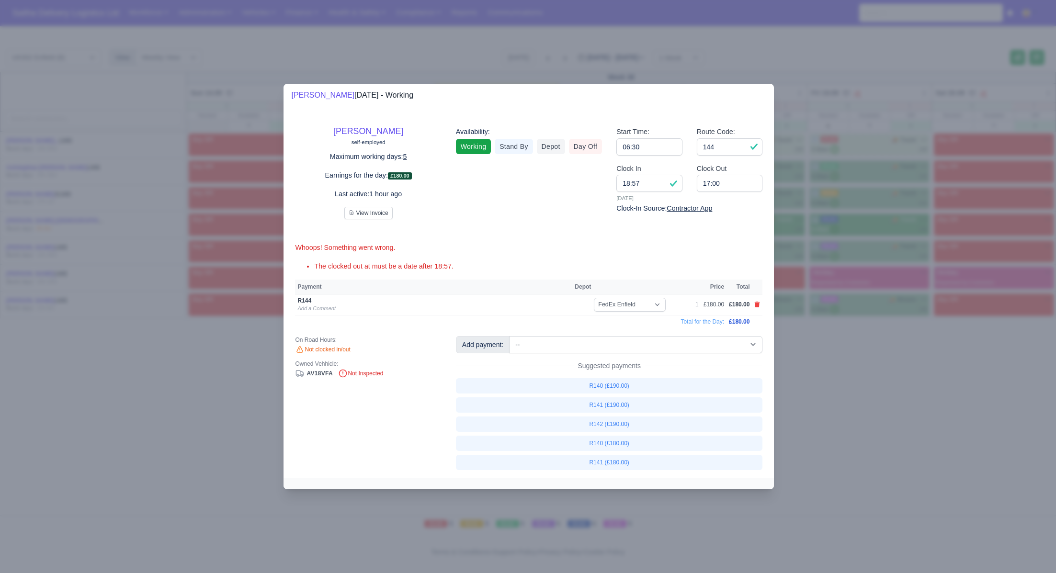
click at [843, 393] on div at bounding box center [528, 286] width 1056 height 573
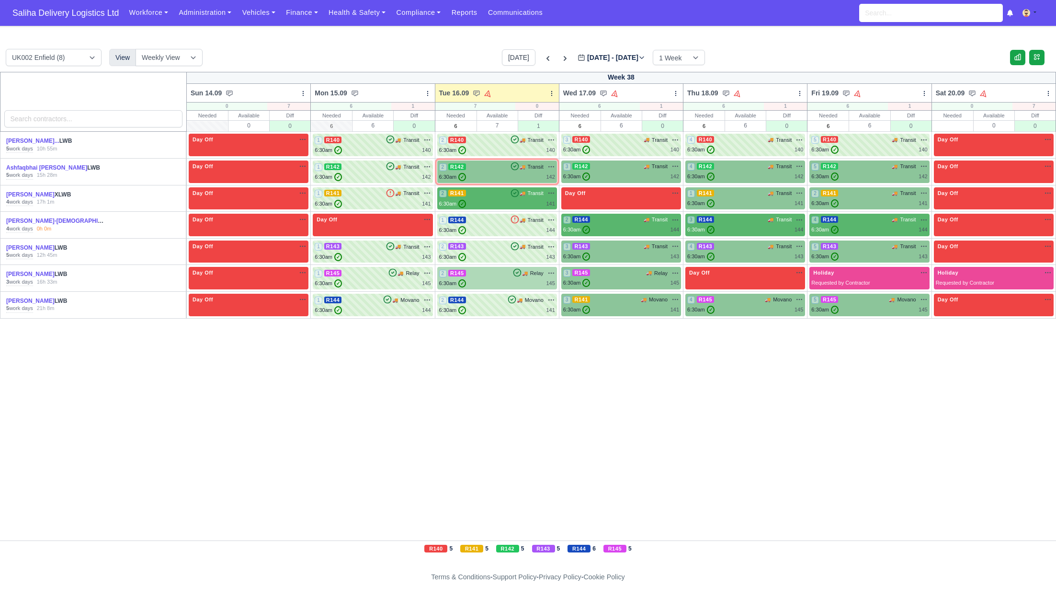
click at [494, 273] on div "2 R145 🚚 Relay" at bounding box center [497, 273] width 116 height 9
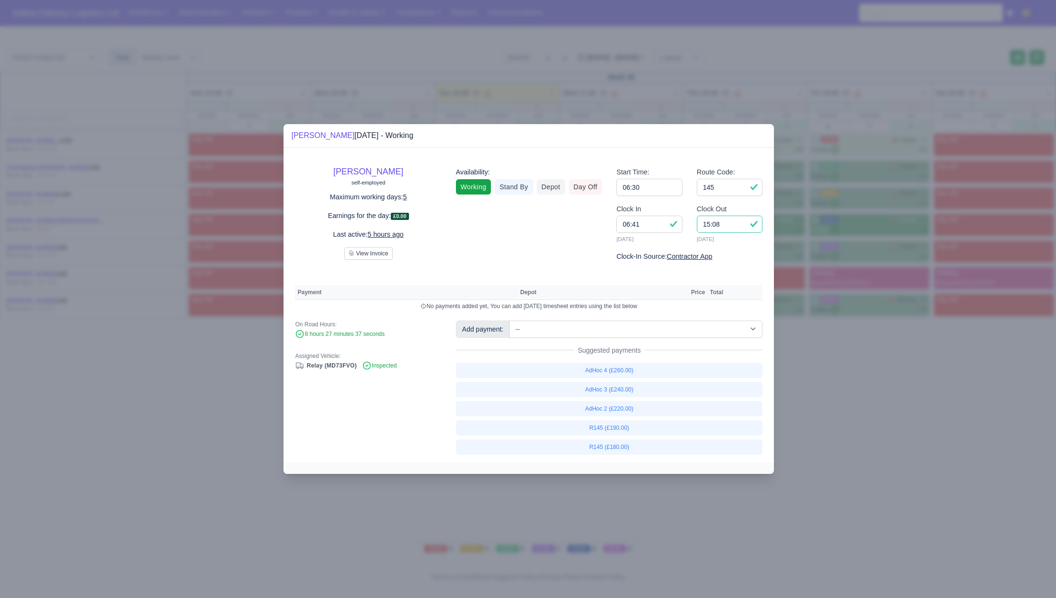
drag, startPoint x: 735, startPoint y: 228, endPoint x: 729, endPoint y: 228, distance: 6.2
click at [729, 228] on input "15:08" at bounding box center [730, 224] width 66 height 17
click at [627, 445] on link "R145 (£180.00)" at bounding box center [609, 446] width 307 height 15
select select "1"
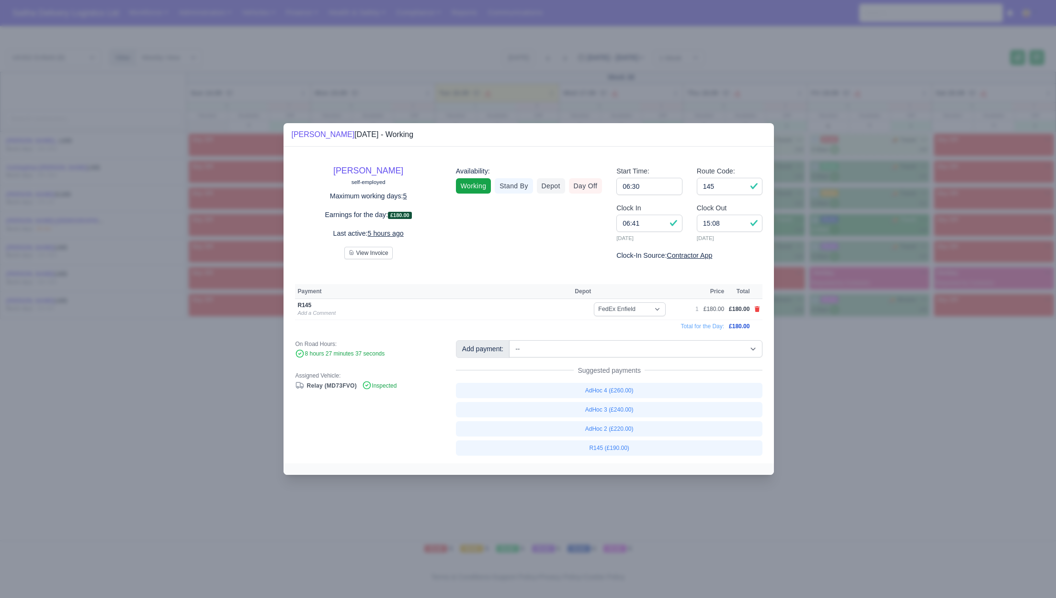
click at [865, 407] on div at bounding box center [528, 299] width 1056 height 598
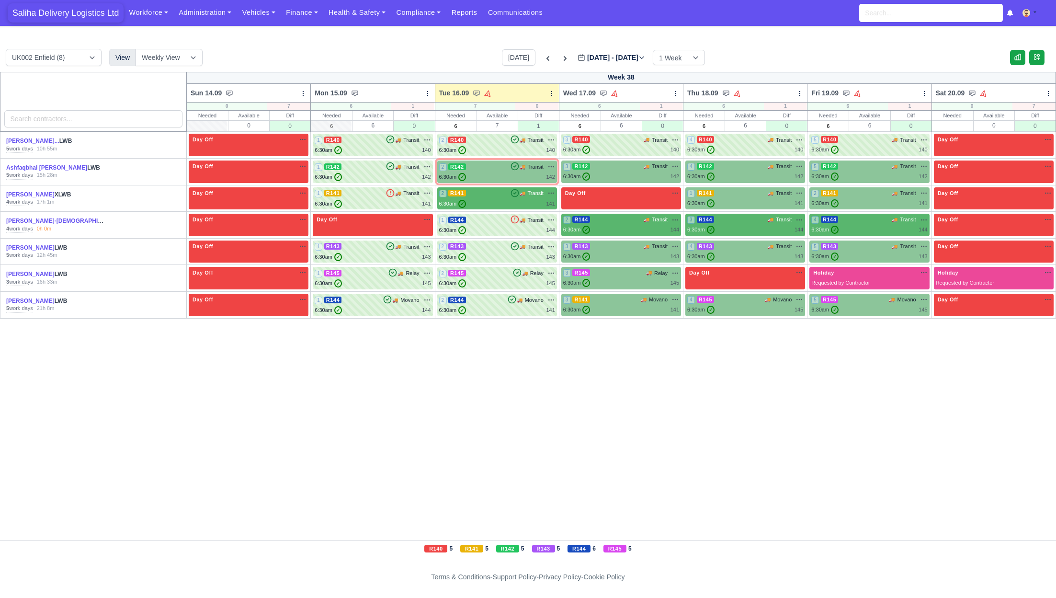
click at [67, 20] on span "Saliha Delivery Logistics Ltd" at bounding box center [66, 12] width 116 height 19
click at [500, 149] on div "6:30am ✓ 140" at bounding box center [497, 150] width 116 height 8
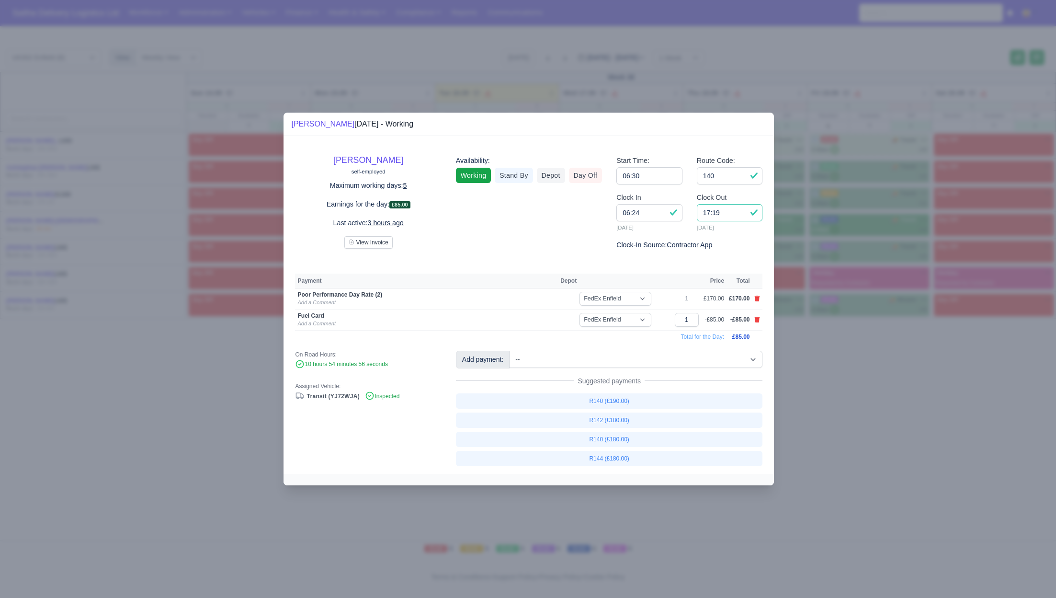
drag, startPoint x: 725, startPoint y: 214, endPoint x: 686, endPoint y: 212, distance: 38.9
click at [686, 212] on div "Clock In 06:24 [DATE] Clock Out 17:19 [DATE]" at bounding box center [689, 215] width 160 height 47
type input "16:30"
click at [897, 410] on div at bounding box center [528, 299] width 1056 height 598
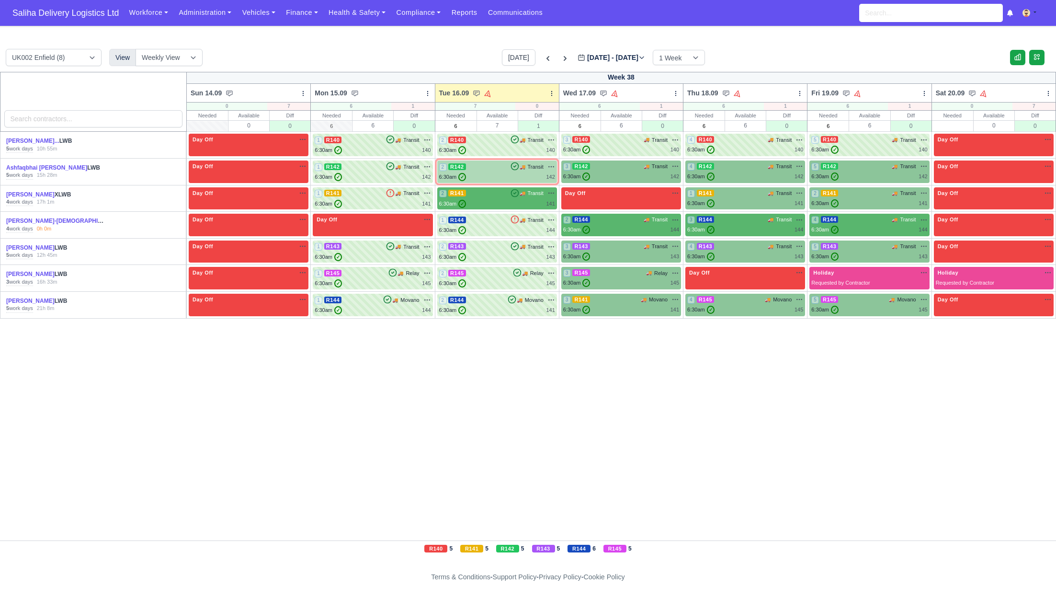
click at [500, 173] on div "6:30am ✓ 142" at bounding box center [497, 177] width 116 height 8
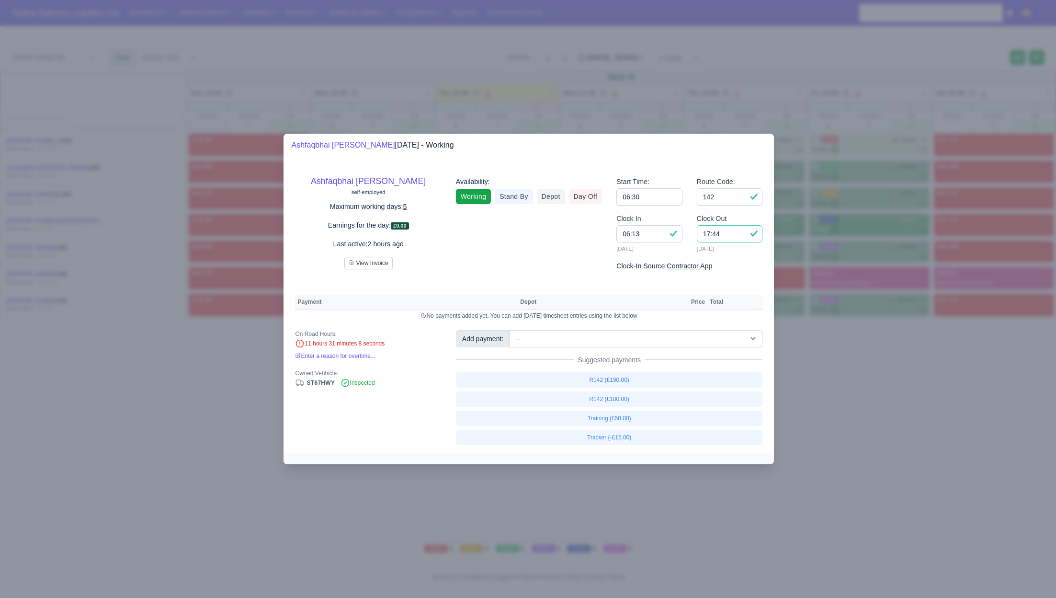
drag, startPoint x: 733, startPoint y: 236, endPoint x: 696, endPoint y: 234, distance: 36.9
click at [696, 234] on div "Clock Out 17:44 [DATE]" at bounding box center [730, 236] width 80 height 47
type input "16:30"
click at [606, 397] on link "R142 (£180.00)" at bounding box center [609, 398] width 307 height 15
select select "1"
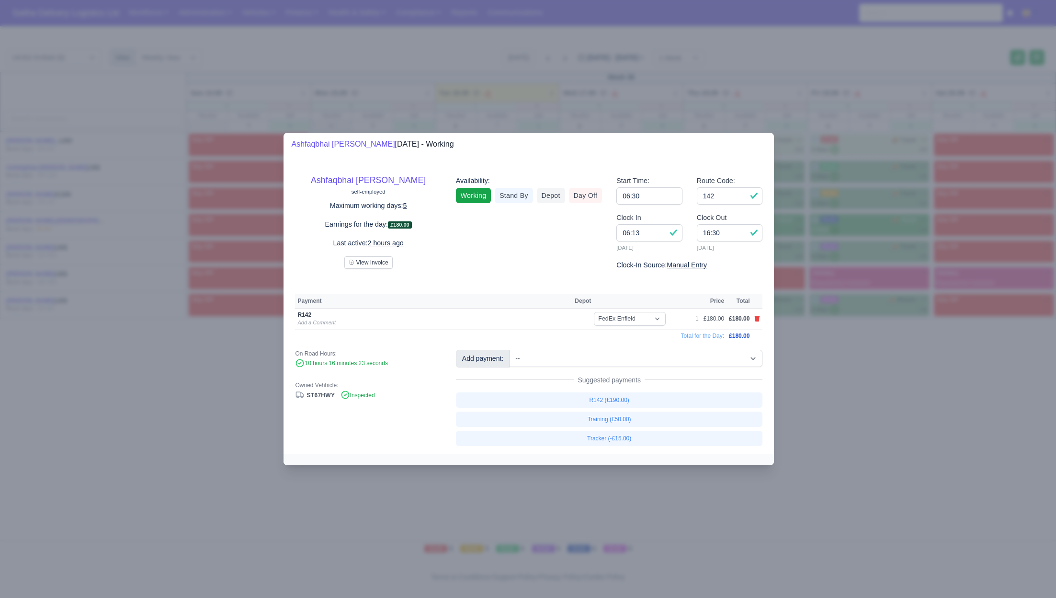
drag, startPoint x: 877, startPoint y: 403, endPoint x: 781, endPoint y: 335, distance: 117.5
click at [877, 403] on div at bounding box center [528, 299] width 1056 height 598
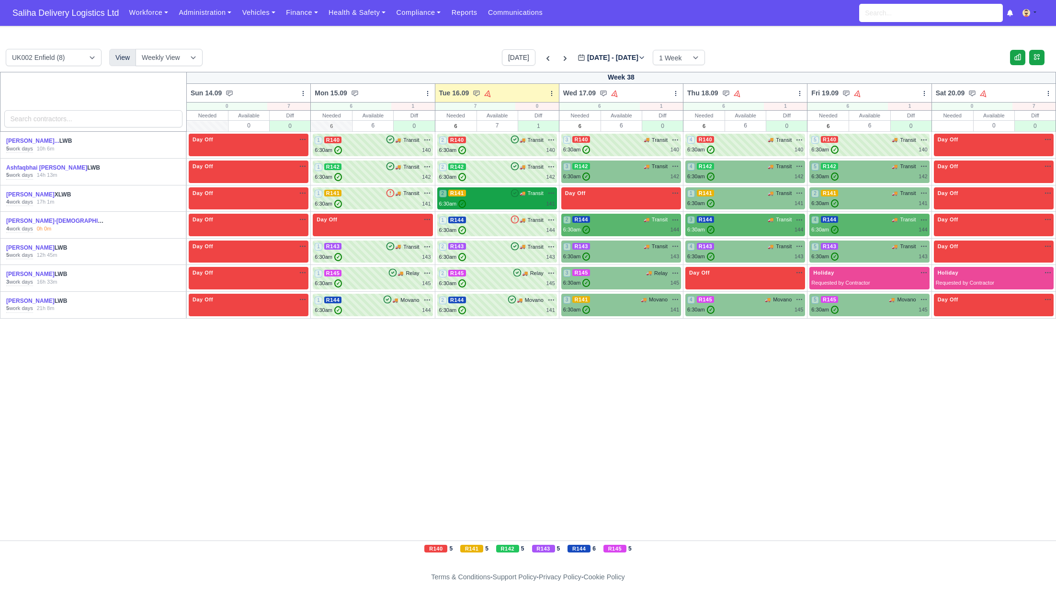
click at [499, 198] on div "2 R141 🚚 Transit" at bounding box center [497, 198] width 116 height 19
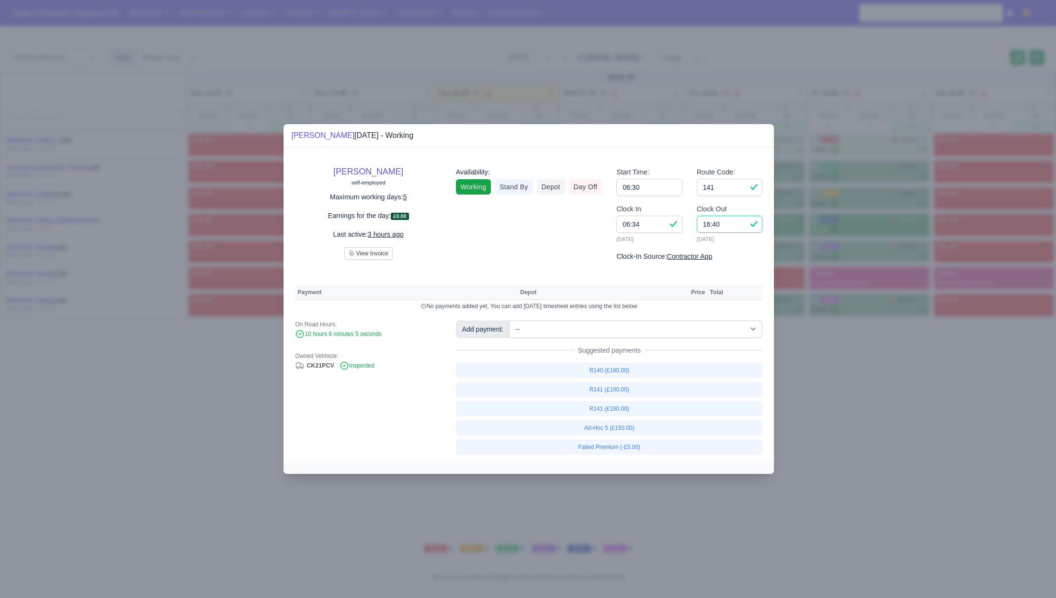
drag, startPoint x: 733, startPoint y: 226, endPoint x: 672, endPoint y: 222, distance: 60.5
click at [672, 222] on div "Clock In 06:34 [DATE] Clock Out 16:40 [DATE]" at bounding box center [689, 227] width 160 height 47
type input "14:30"
click at [623, 391] on link "R141 (£190.00)" at bounding box center [609, 389] width 307 height 15
select select "1"
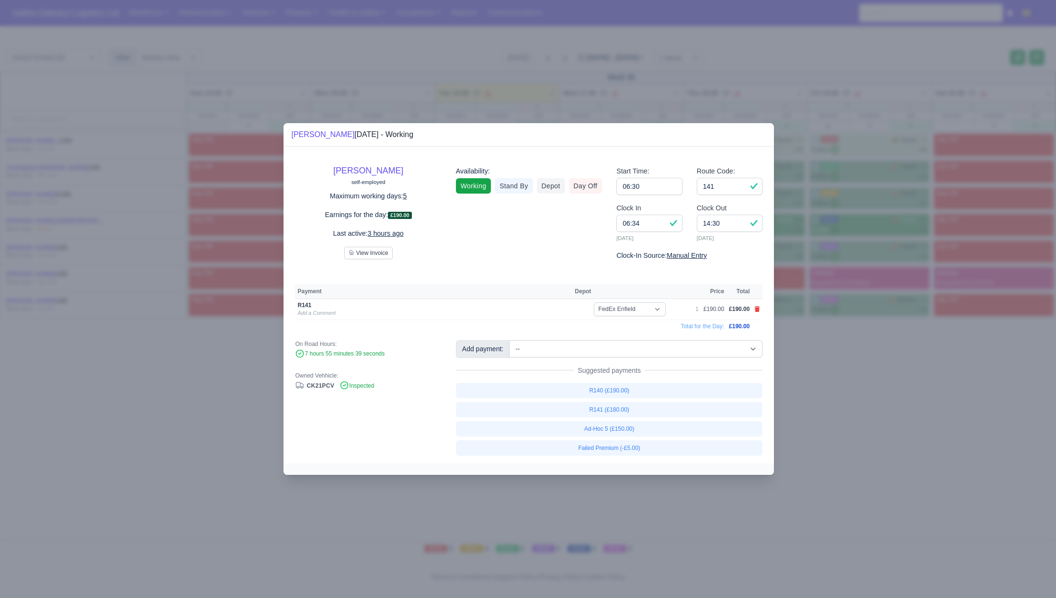
drag, startPoint x: 911, startPoint y: 403, endPoint x: 746, endPoint y: 296, distance: 196.8
click at [911, 403] on div at bounding box center [528, 299] width 1056 height 598
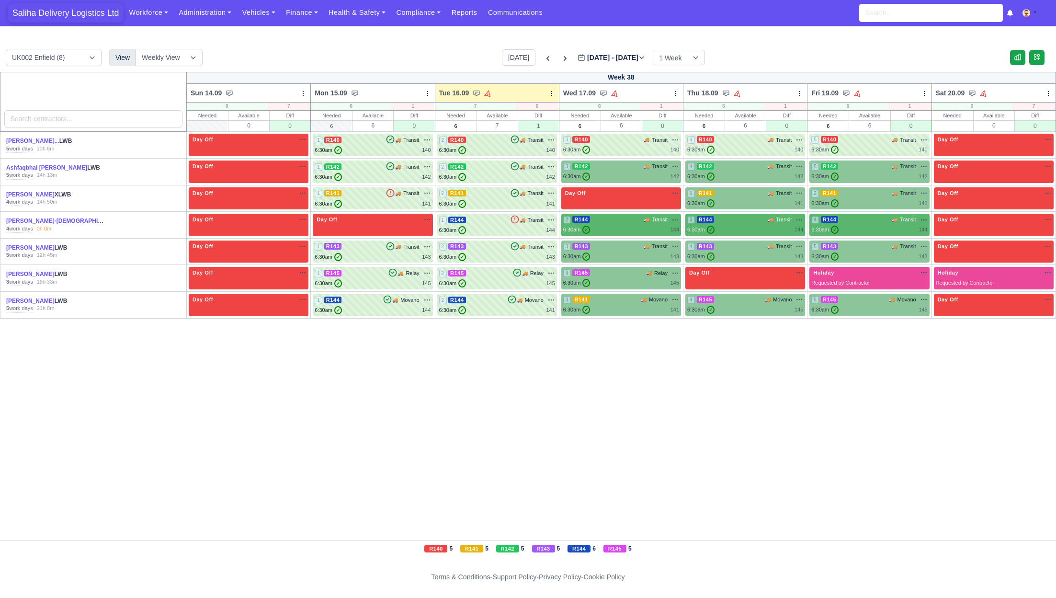
click at [75, 10] on span "Saliha Delivery Logistics Ltd" at bounding box center [66, 12] width 116 height 19
click at [487, 148] on div "6:30am ✓ 140" at bounding box center [497, 150] width 116 height 8
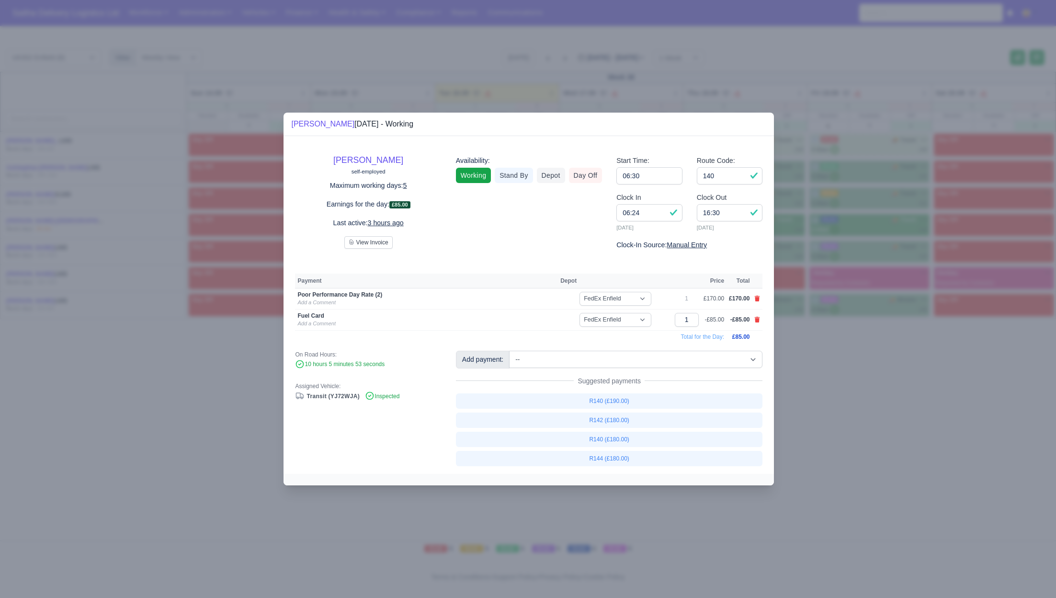
click at [861, 386] on div at bounding box center [528, 299] width 1056 height 598
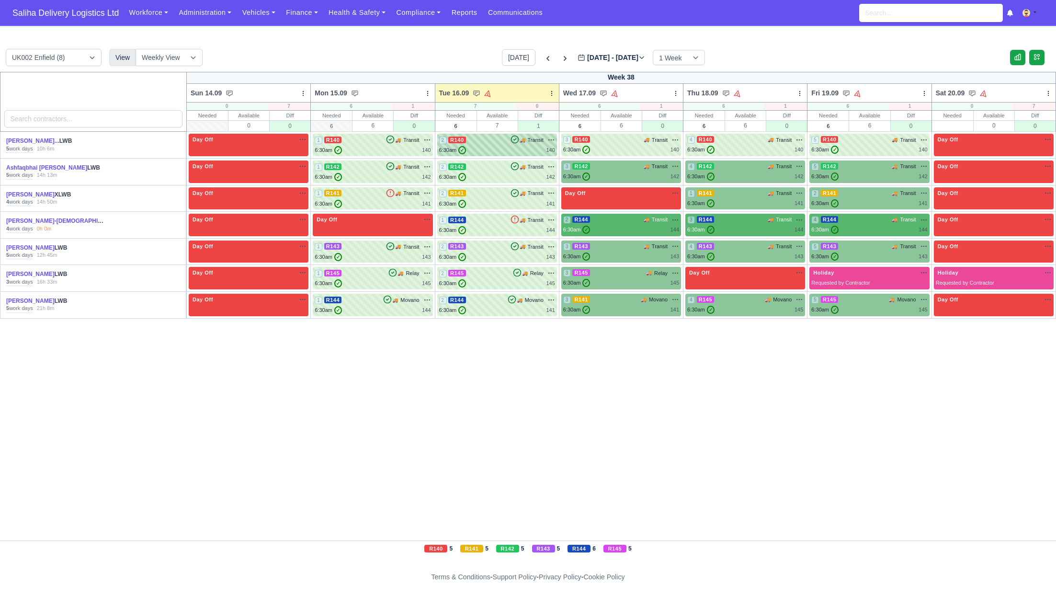
click at [487, 141] on div "2 R140 🚚 Transit" at bounding box center [497, 140] width 116 height 9
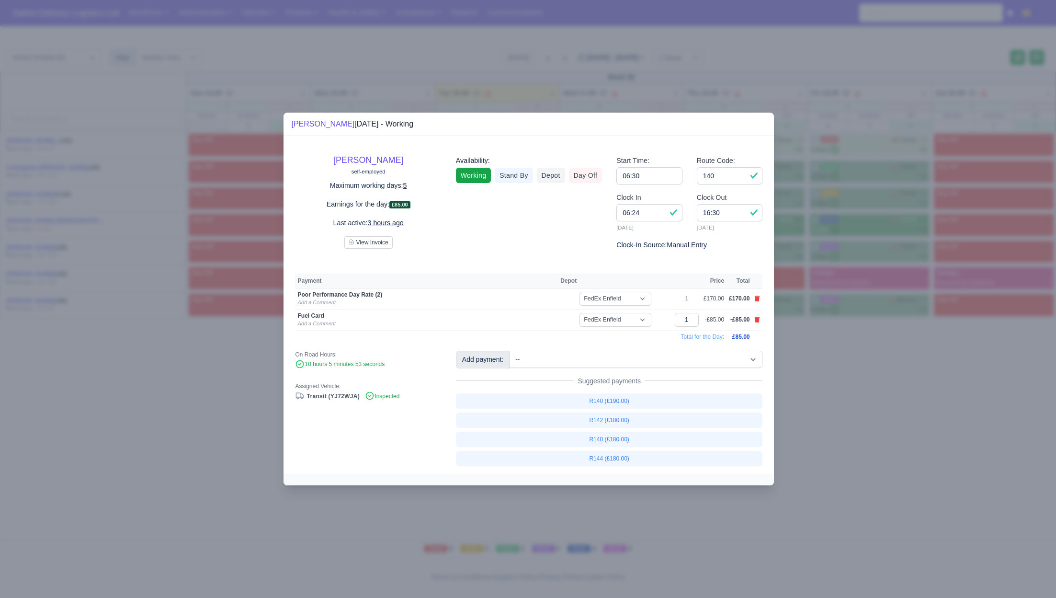
click at [885, 429] on div at bounding box center [528, 299] width 1056 height 598
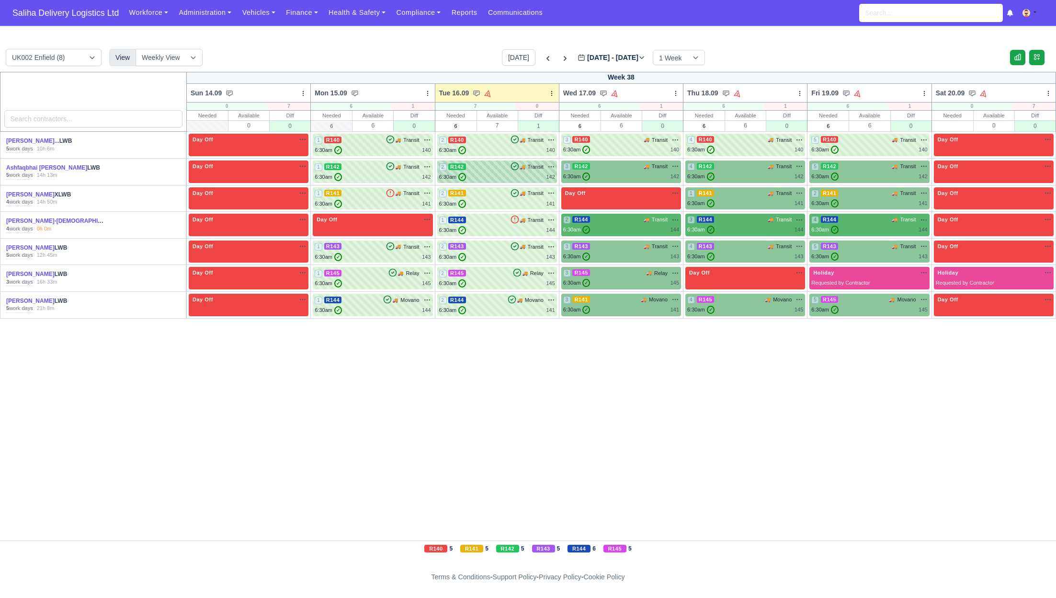
click at [507, 169] on div "2 R142 🚚 Transit" at bounding box center [497, 166] width 116 height 9
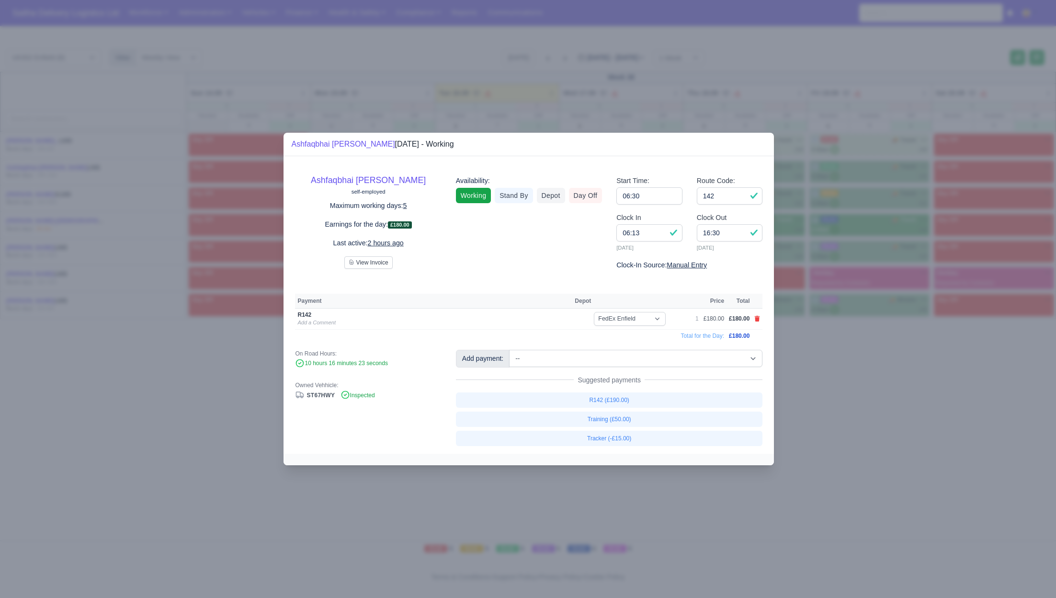
drag, startPoint x: 871, startPoint y: 397, endPoint x: 837, endPoint y: 370, distance: 43.0
click at [871, 397] on div at bounding box center [528, 299] width 1056 height 598
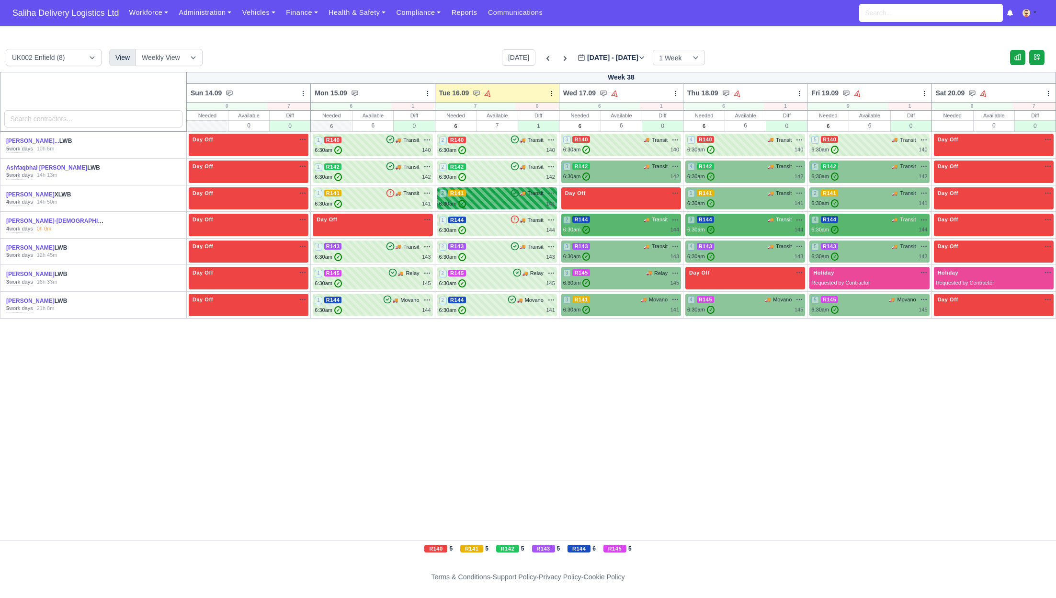
click at [494, 203] on div "6:30am ✓ 141" at bounding box center [497, 204] width 116 height 8
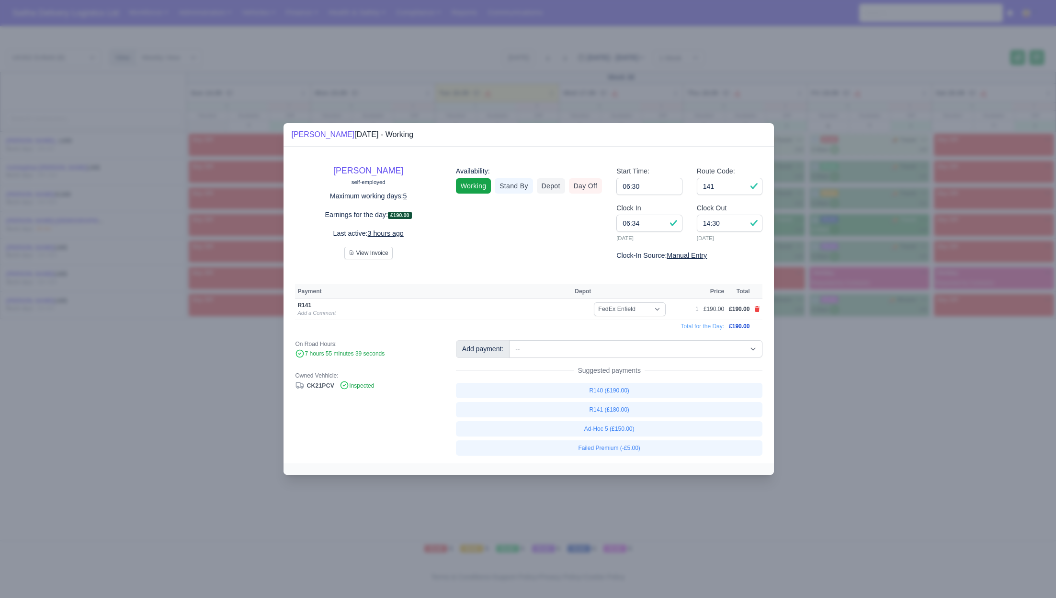
click at [852, 376] on div at bounding box center [528, 299] width 1056 height 598
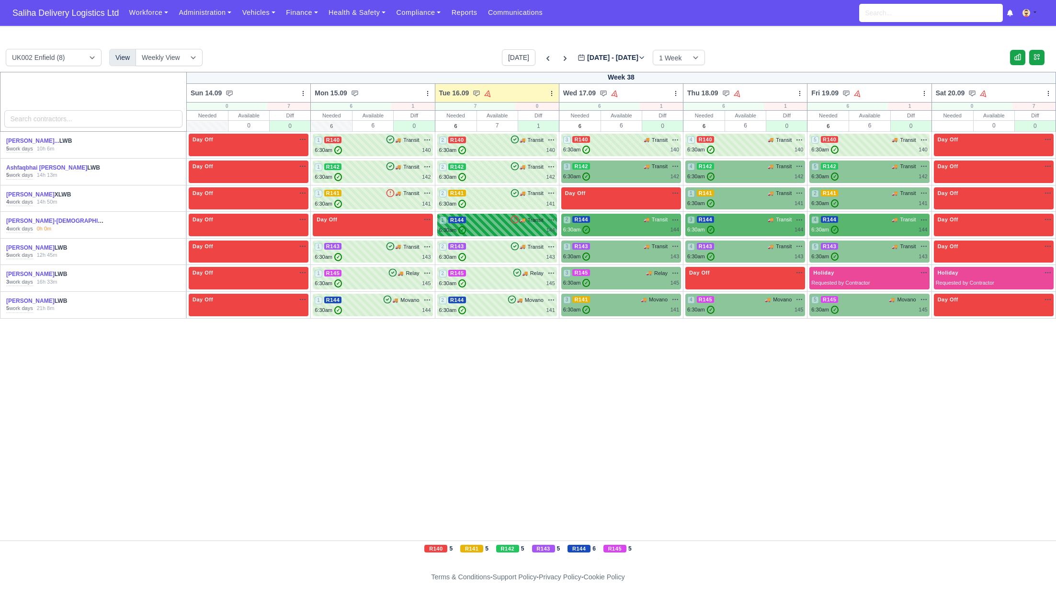
click at [477, 231] on div "6:30am ✓ 144" at bounding box center [497, 230] width 116 height 8
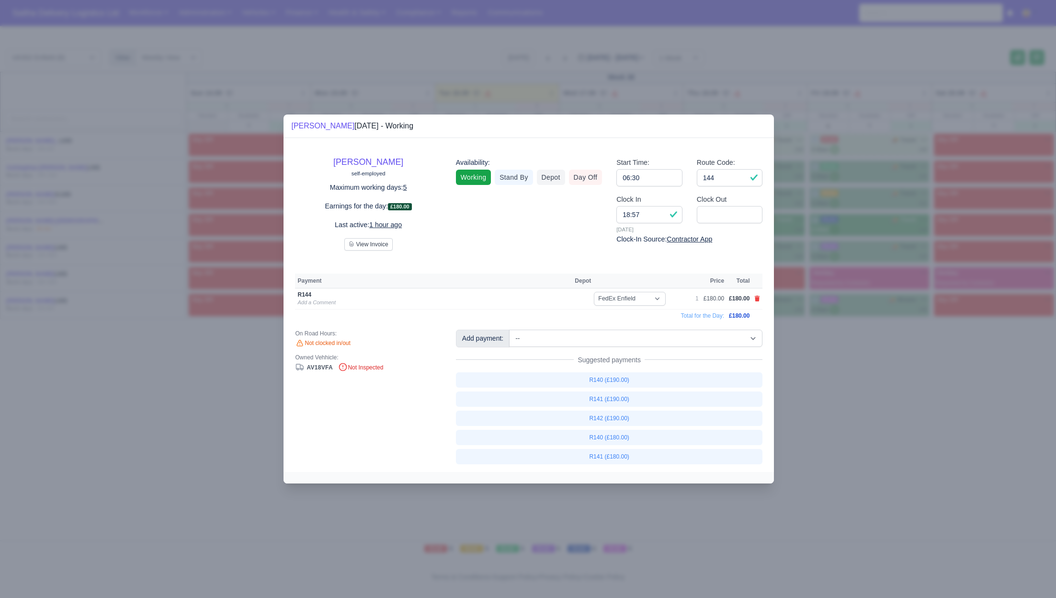
drag, startPoint x: 849, startPoint y: 386, endPoint x: 723, endPoint y: 345, distance: 132.4
click at [846, 386] on div at bounding box center [528, 299] width 1056 height 598
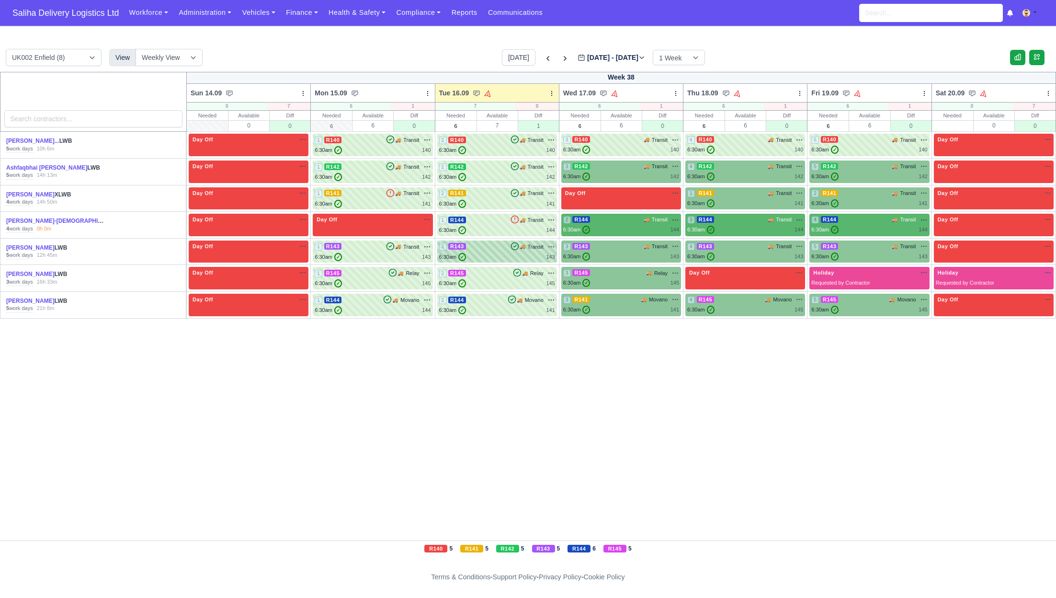
click at [499, 253] on div "6:30am ✓ 143" at bounding box center [497, 257] width 116 height 8
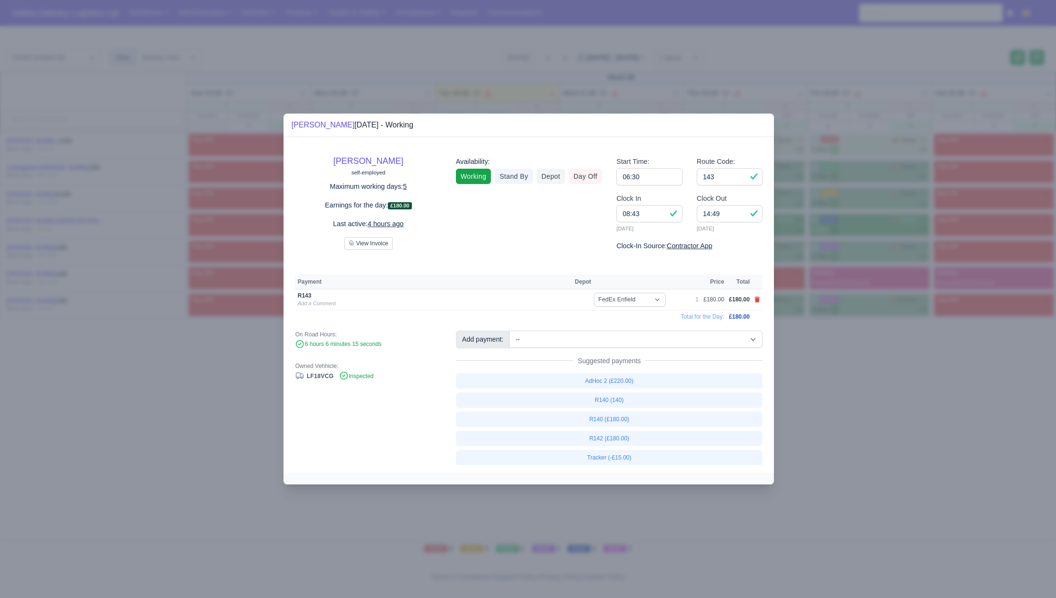
click at [874, 409] on div at bounding box center [528, 299] width 1056 height 598
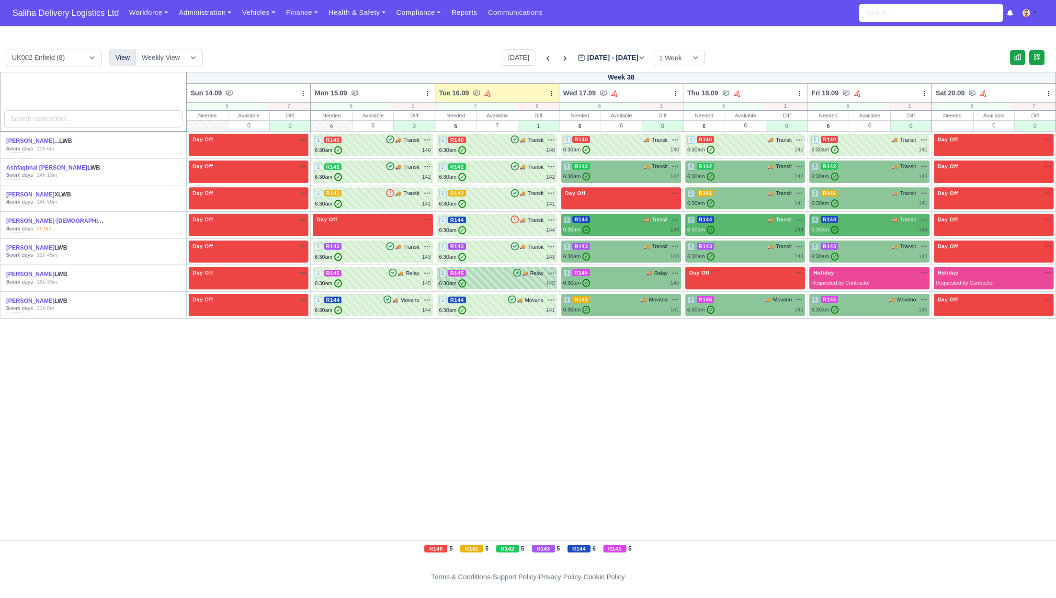
click at [506, 276] on div "2 R145 🚚 Relay" at bounding box center [497, 273] width 116 height 9
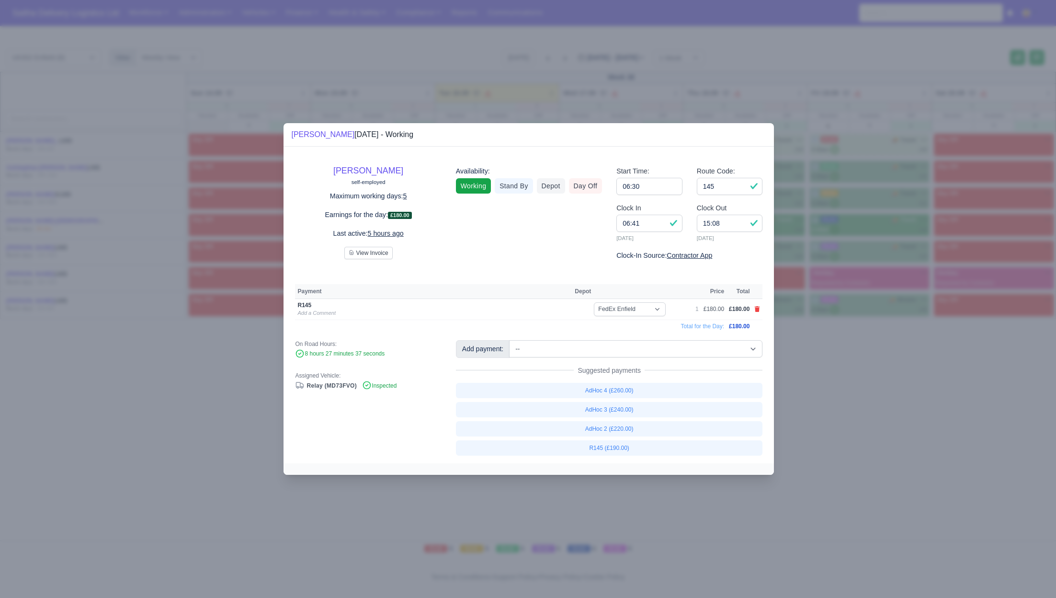
click at [949, 449] on div at bounding box center [528, 299] width 1056 height 598
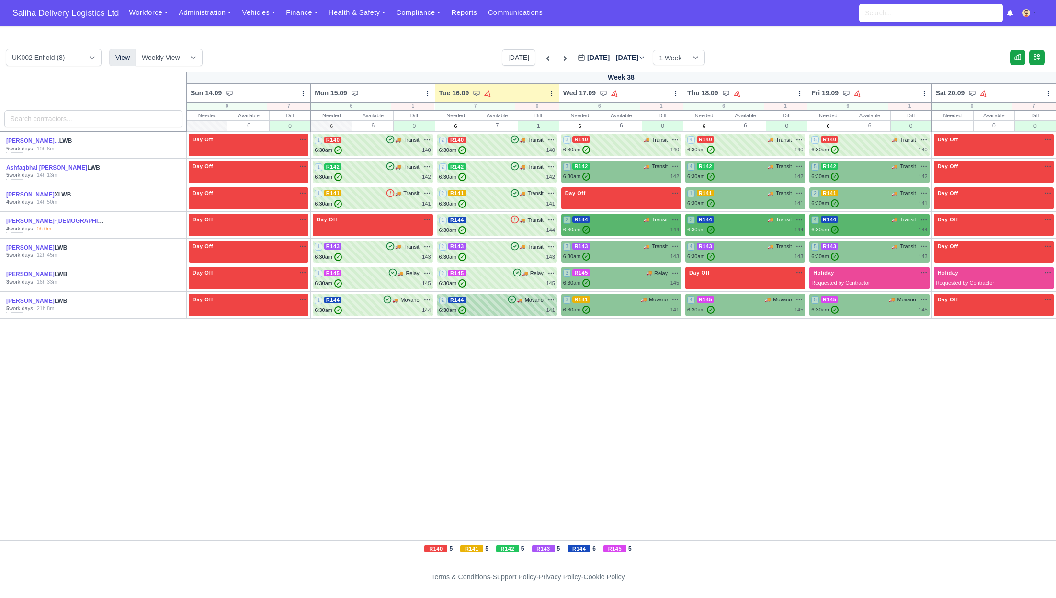
click at [501, 308] on div "6:30am ✓ 141" at bounding box center [497, 310] width 116 height 8
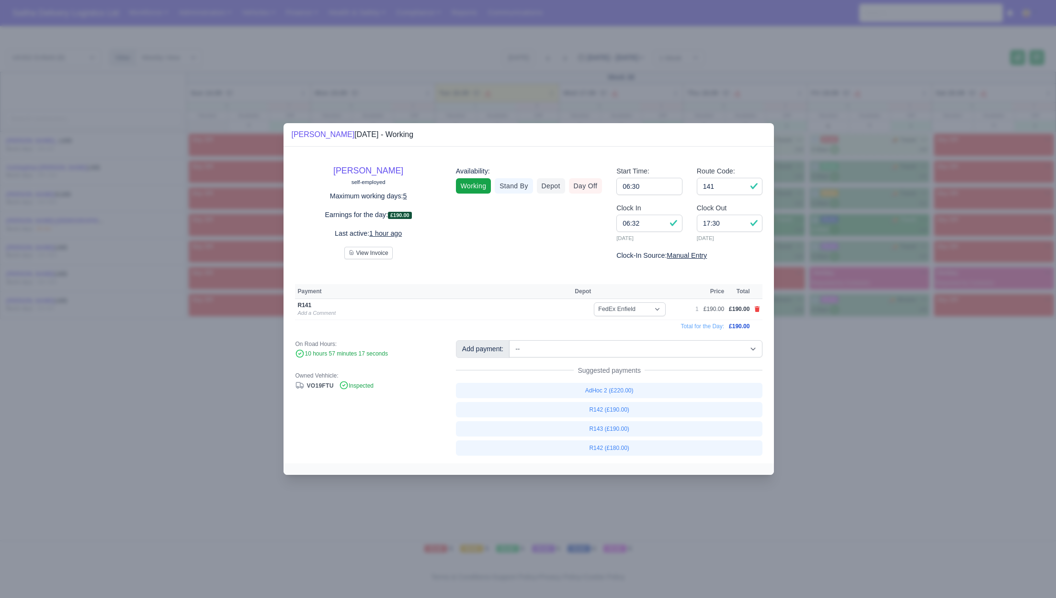
drag, startPoint x: 922, startPoint y: 396, endPoint x: 715, endPoint y: 288, distance: 233.7
click at [922, 396] on div at bounding box center [528, 299] width 1056 height 598
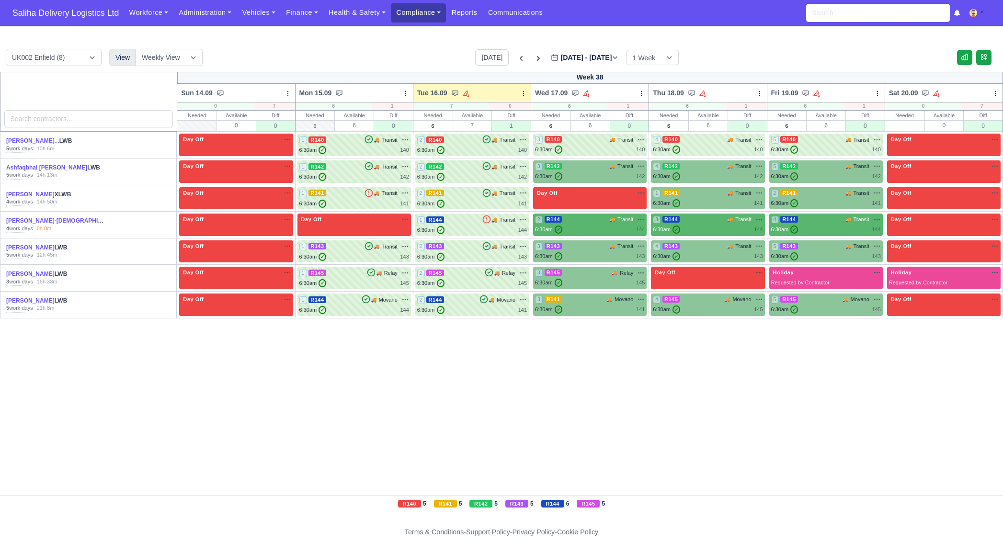
click at [419, 15] on link "Compliance" at bounding box center [418, 12] width 55 height 19
click at [433, 92] on link "Communication Center" at bounding box center [438, 94] width 86 height 20
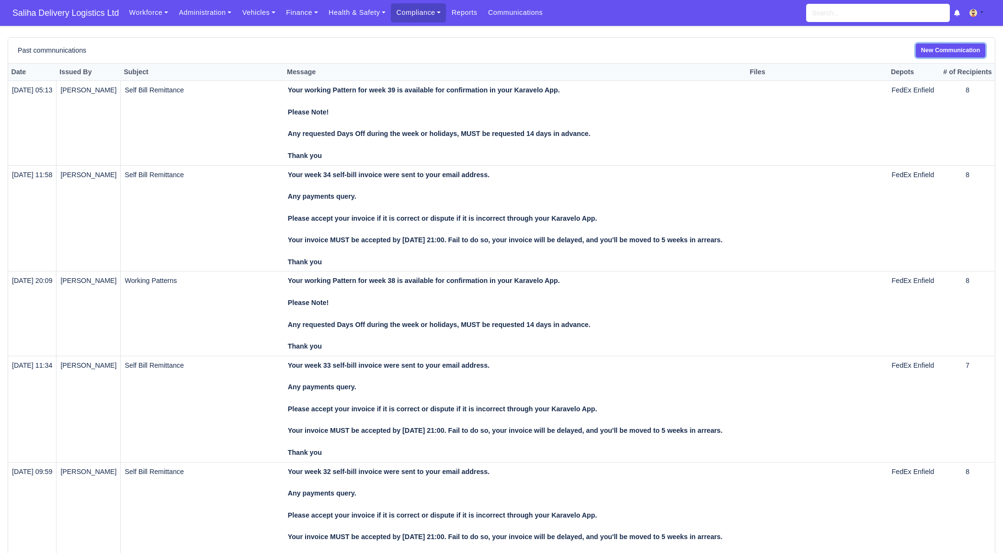
click at [952, 52] on link "New Communication" at bounding box center [950, 51] width 69 height 14
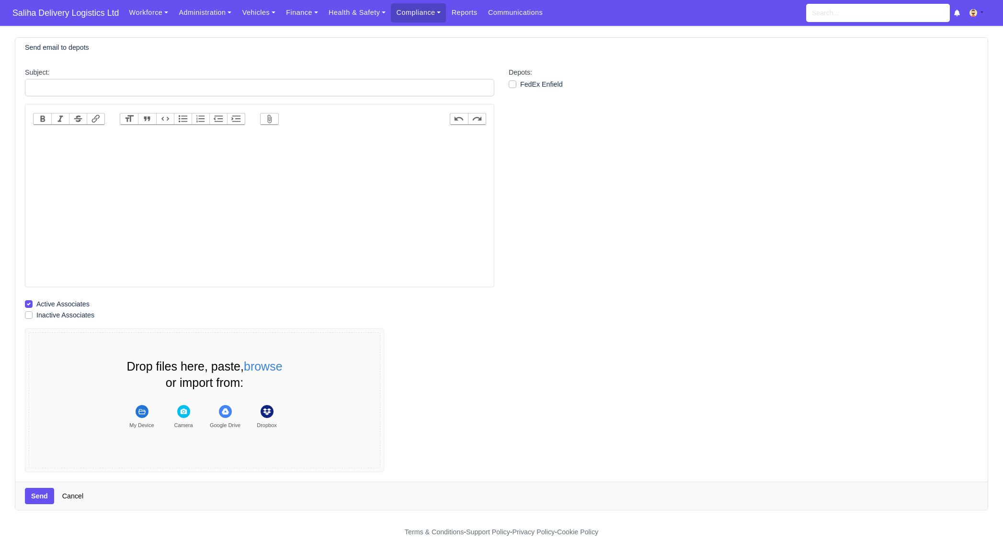
click at [144, 134] on trix-editor at bounding box center [259, 208] width 453 height 153
paste trix-editor "<div>Hi All,</div><div>I am writing to inform you of an important change in our…"
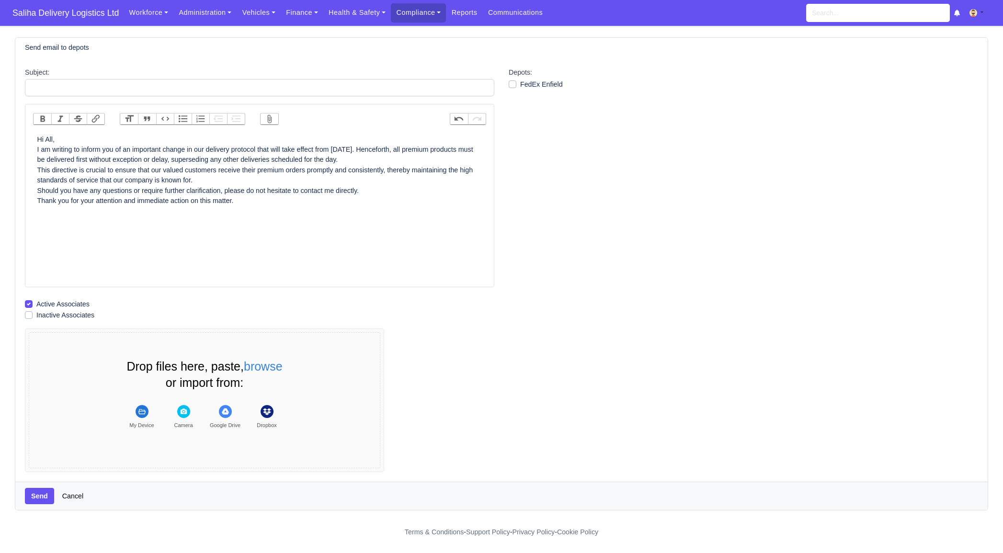
type trix-editor "<div>Hi All,</div><div>I am writing to inform you of an important change in our…"
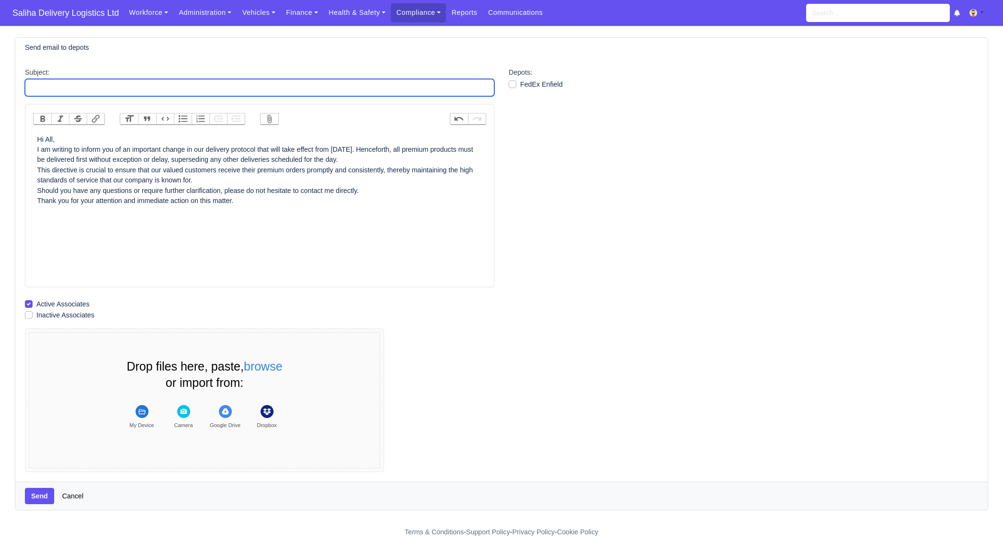
click at [85, 88] on input "Subject:" at bounding box center [259, 87] width 469 height 17
type input "Premiums (RDL)"
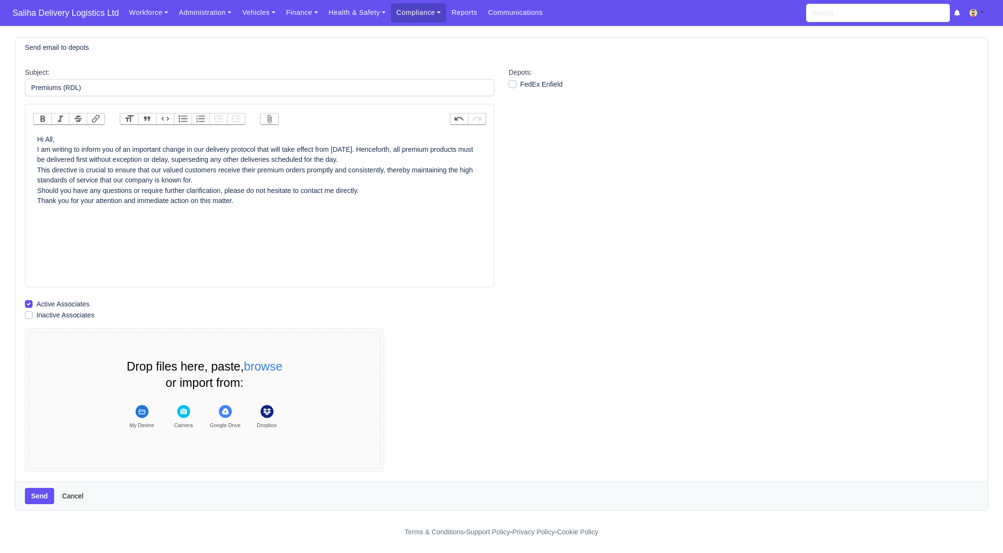
drag, startPoint x: 514, startPoint y: 84, endPoint x: 444, endPoint y: 113, distance: 75.6
click at [520, 84] on label "FedEx Enfield" at bounding box center [541, 84] width 43 height 11
click at [513, 84] on input "FedEx Enfield" at bounding box center [513, 83] width 8 height 8
checkbox input "true"
click at [413, 159] on div "I am writing to inform you of an important change in our delivery protocol that…" at bounding box center [259, 155] width 445 height 21
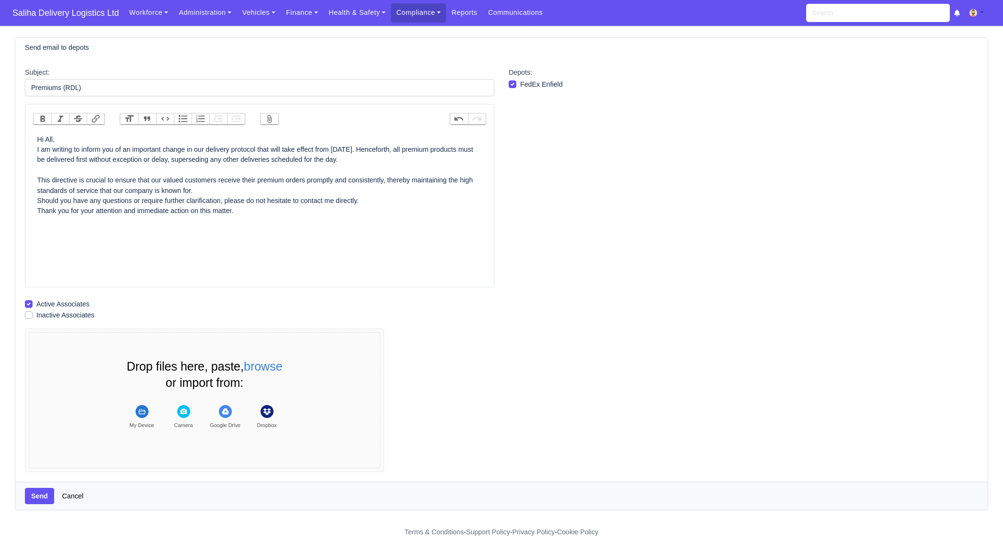
click at [252, 190] on div "This directive is crucial to ensure that our valued customers receive their pre…" at bounding box center [259, 185] width 445 height 21
click at [386, 209] on div "Should you have any questions or require further clarification, please do not h…" at bounding box center [259, 211] width 445 height 10
click at [84, 139] on div "Hi All," at bounding box center [259, 140] width 445 height 10
type trix-editor "<div>I am writing to inform you of an important change in our delivery protocol…"
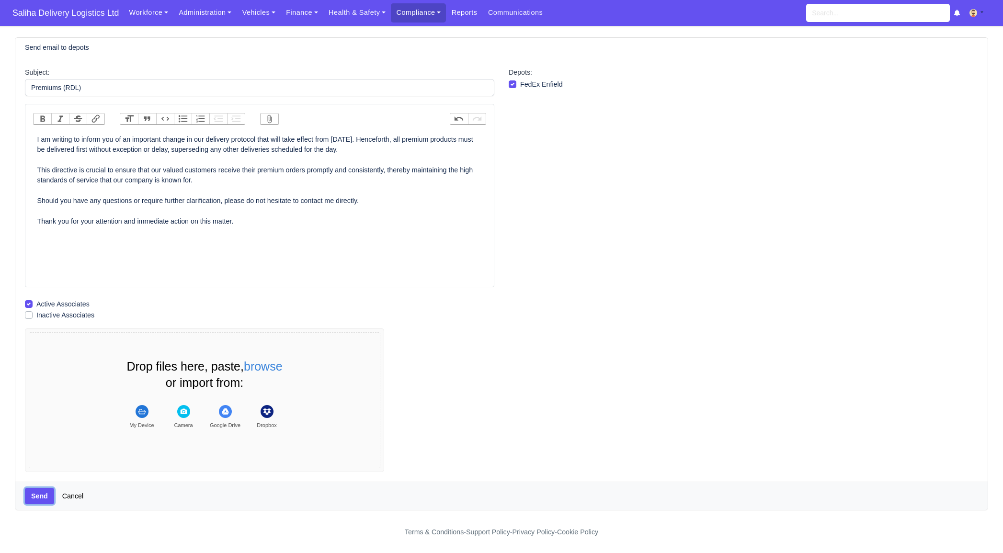
drag, startPoint x: 43, startPoint y: 496, endPoint x: 120, endPoint y: 273, distance: 236.1
click at [44, 494] on button "Send" at bounding box center [39, 496] width 29 height 16
